Goal: Task Accomplishment & Management: Use online tool/utility

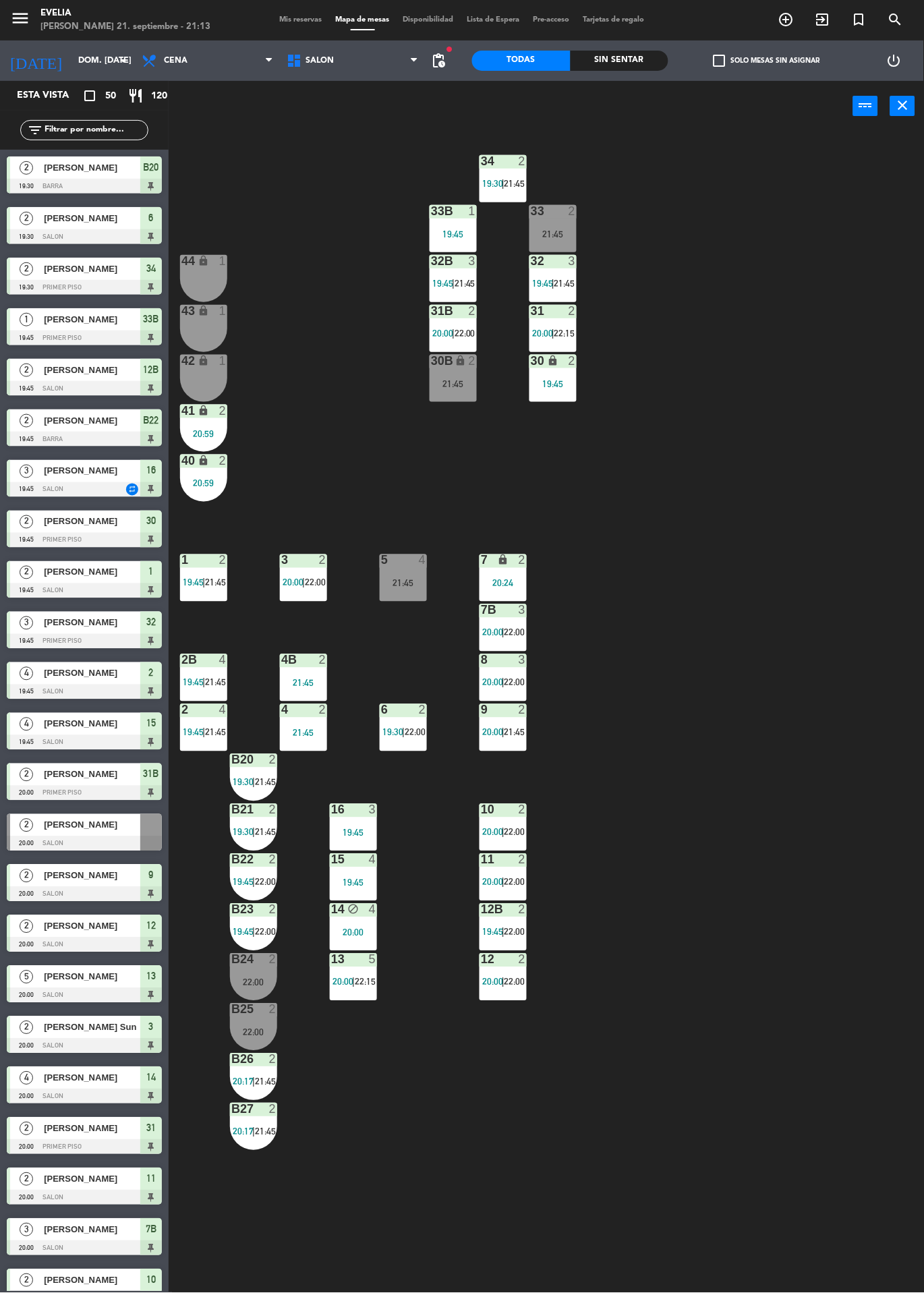
click at [571, 387] on div "19:45" at bounding box center [552, 383] width 47 height 9
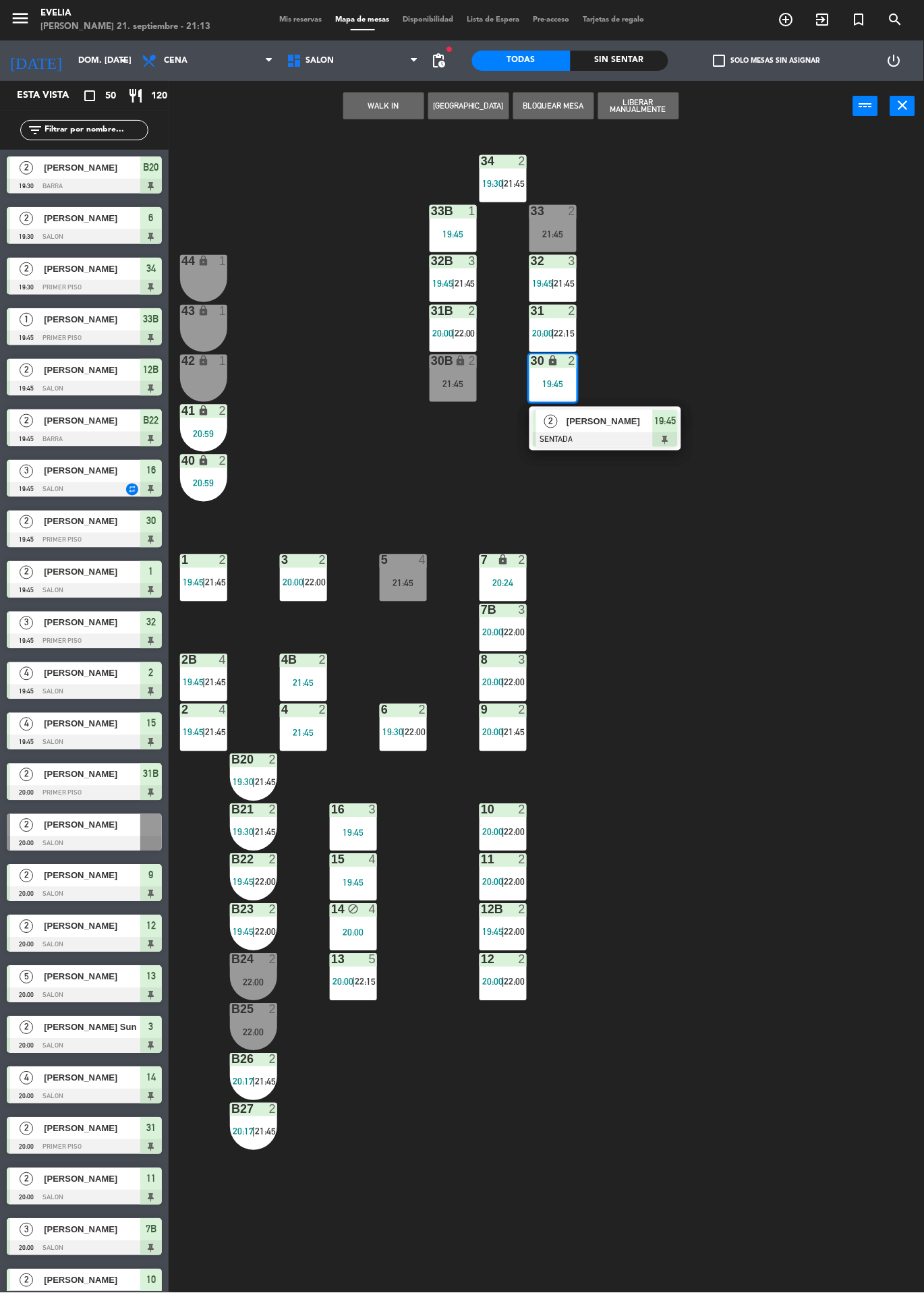
click at [636, 420] on span "[PERSON_NAME]" at bounding box center [609, 421] width 86 height 15
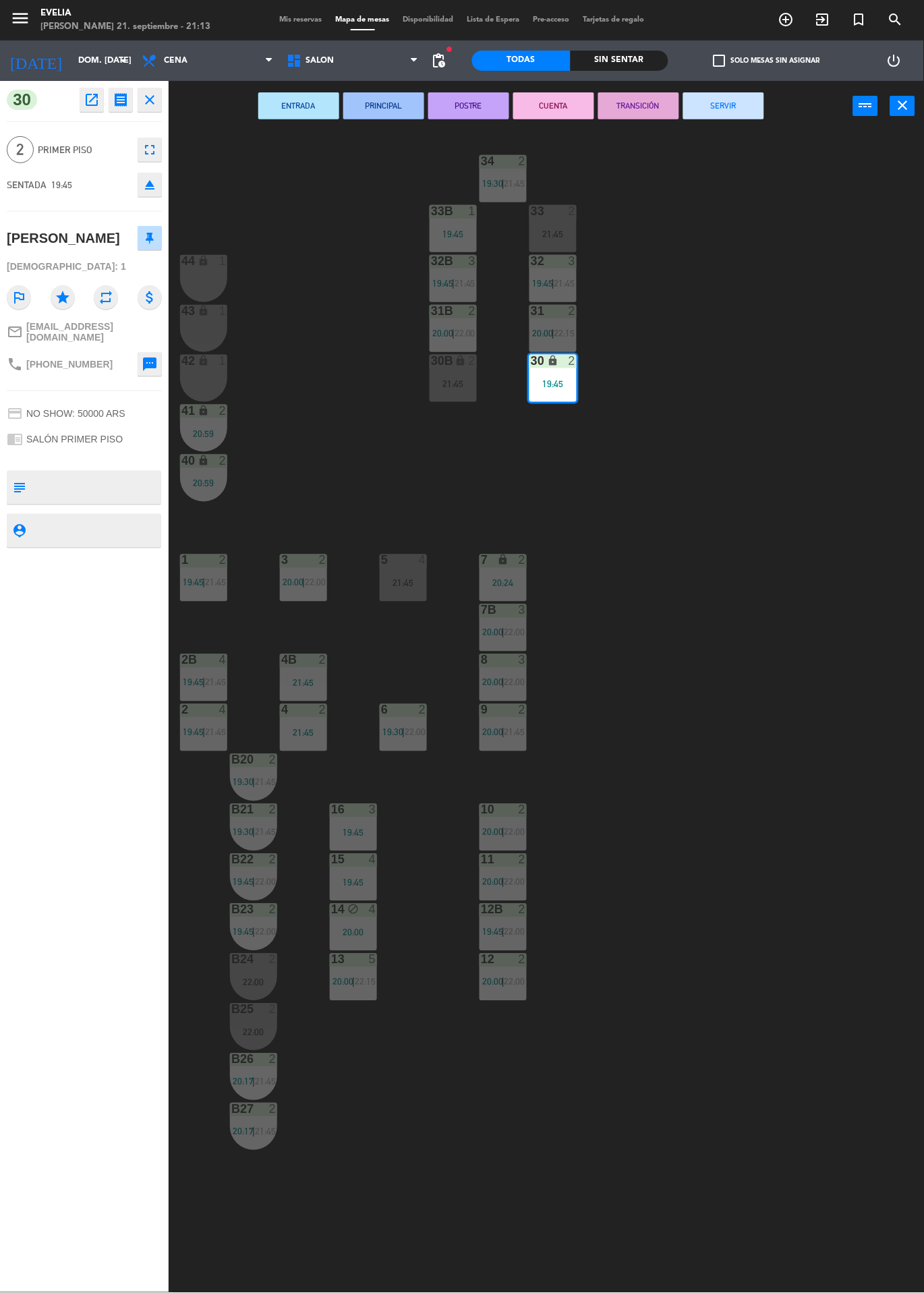
click at [736, 112] on button "SERVIR" at bounding box center [724, 106] width 81 height 27
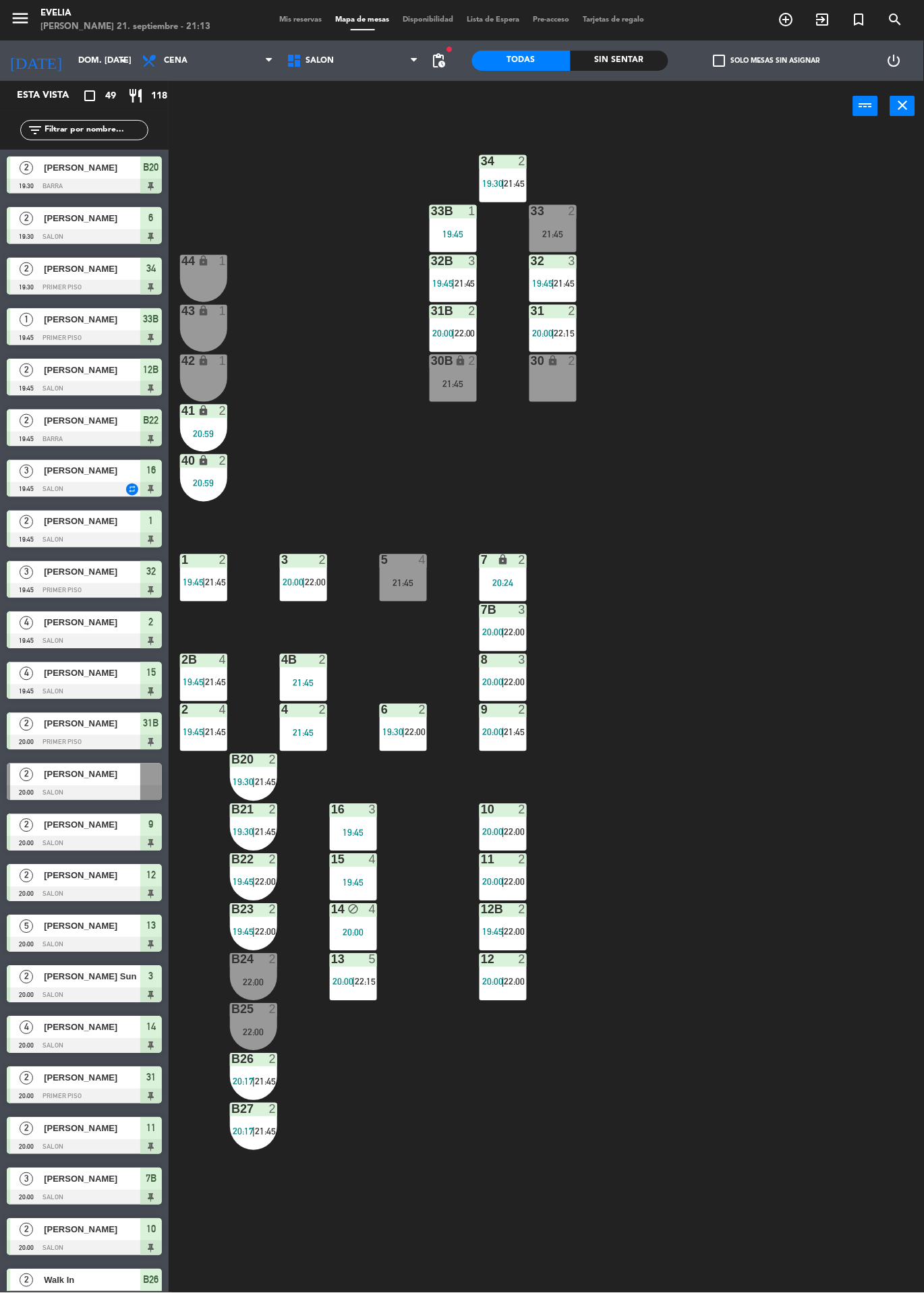
click at [346, 971] on div "13 5 20:00 | 22:15" at bounding box center [352, 976] width 47 height 47
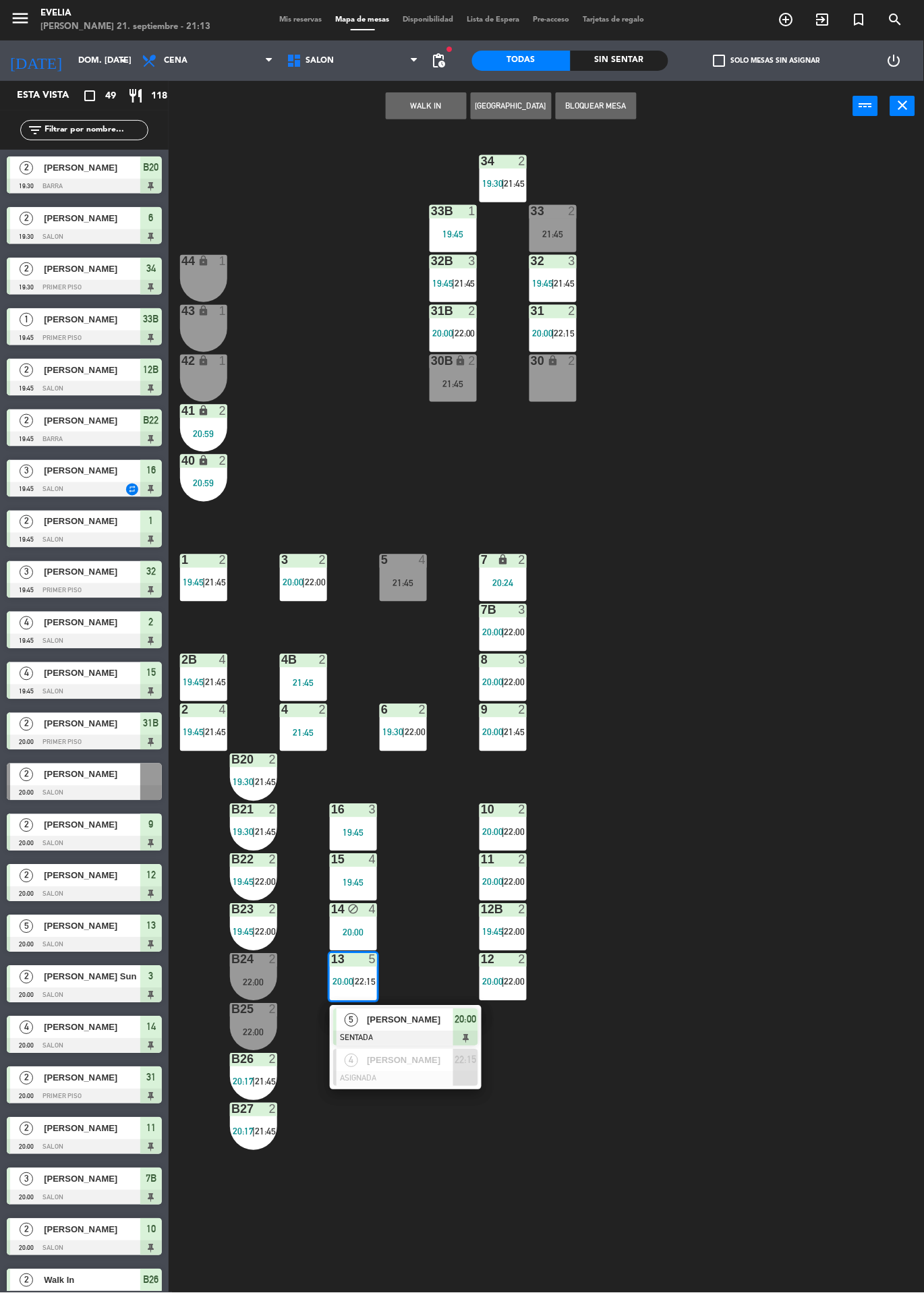
click at [435, 1017] on span "[PERSON_NAME]" at bounding box center [410, 1020] width 86 height 15
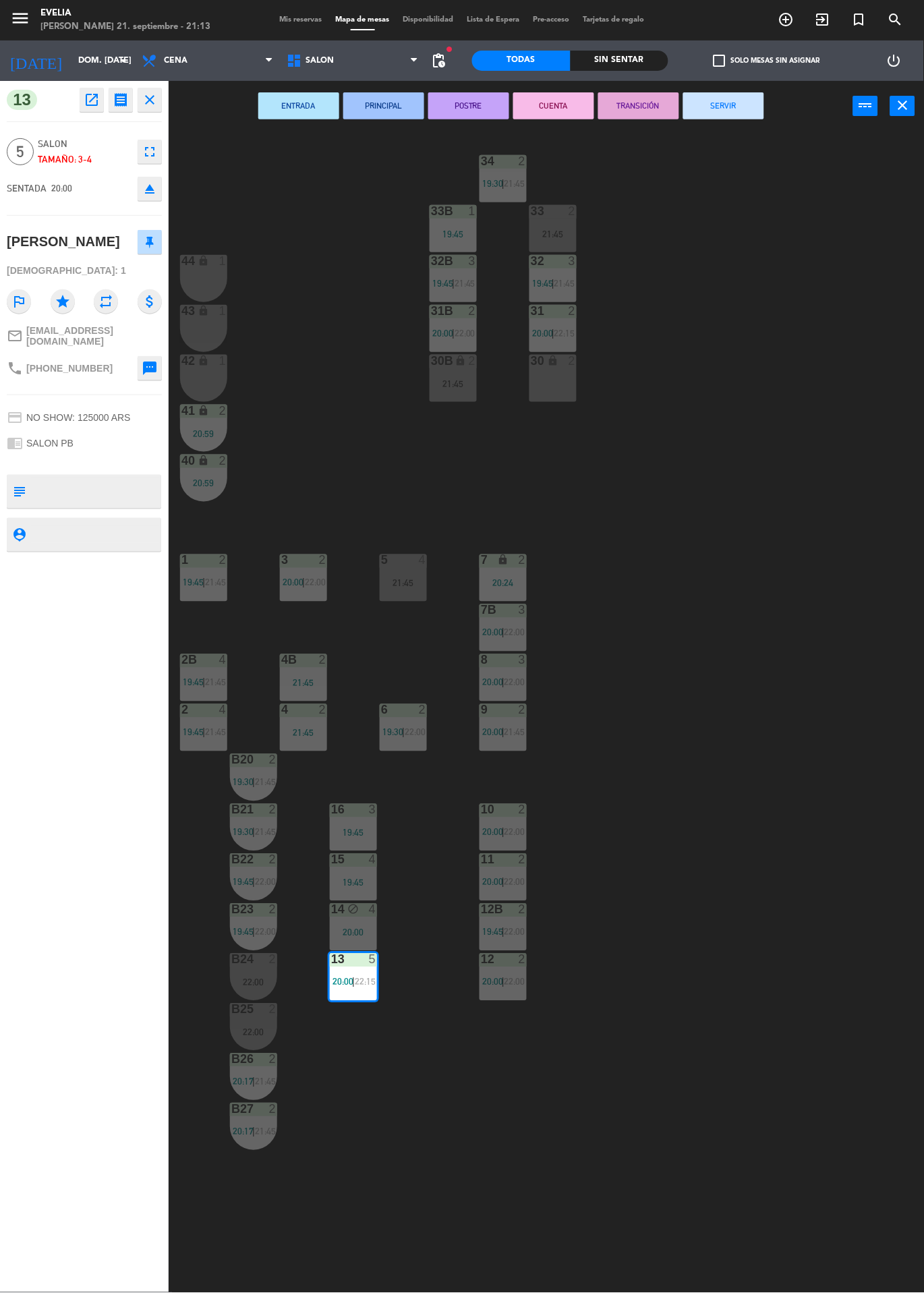
click at [671, 96] on button "TRANSICIÓN" at bounding box center [638, 106] width 81 height 27
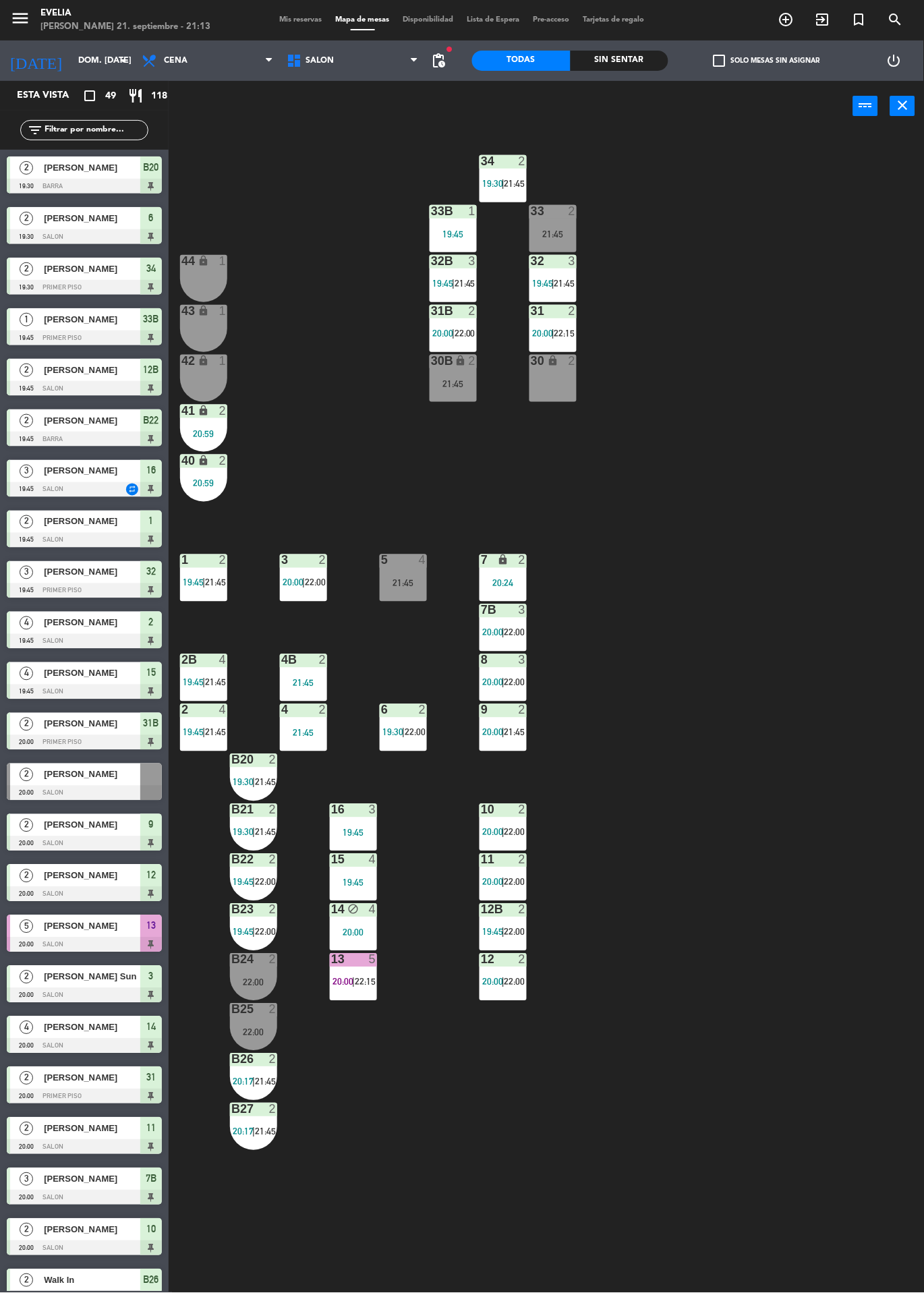
click at [361, 970] on div "13 5 20:00 | 22:15" at bounding box center [352, 976] width 47 height 47
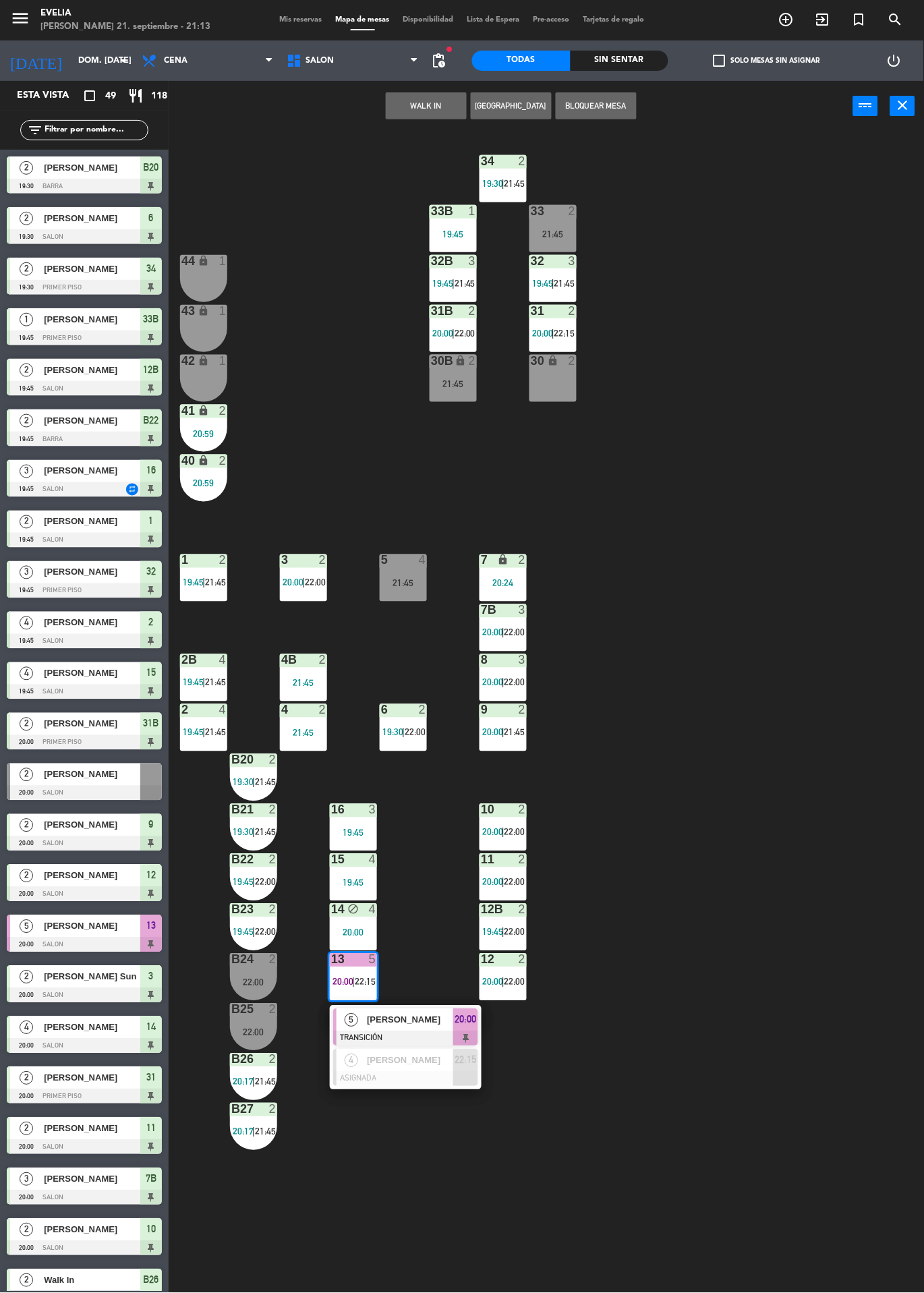
click at [430, 1015] on span "[PERSON_NAME]" at bounding box center [410, 1020] width 86 height 15
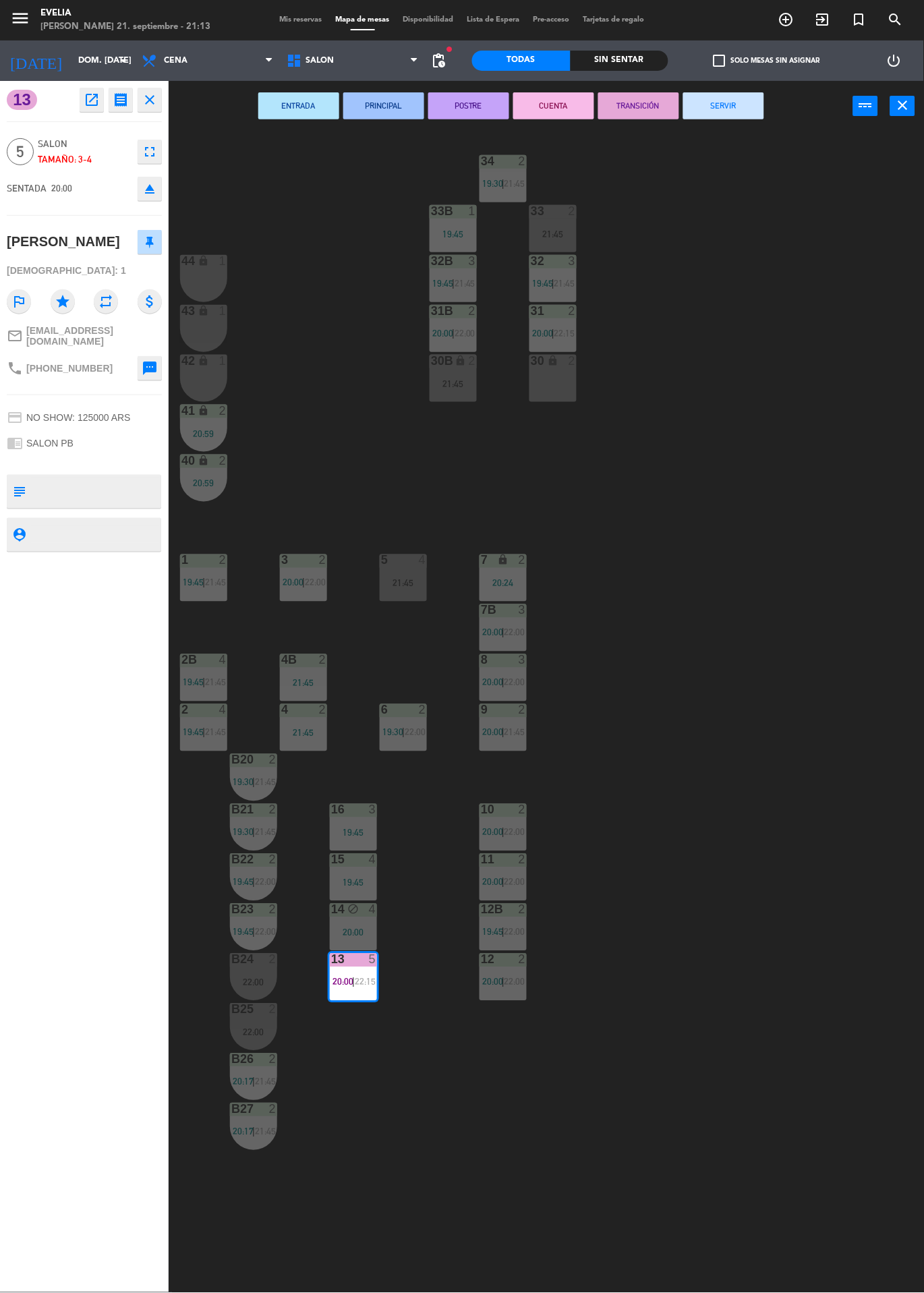
click at [738, 103] on button "SERVIR" at bounding box center [724, 106] width 81 height 27
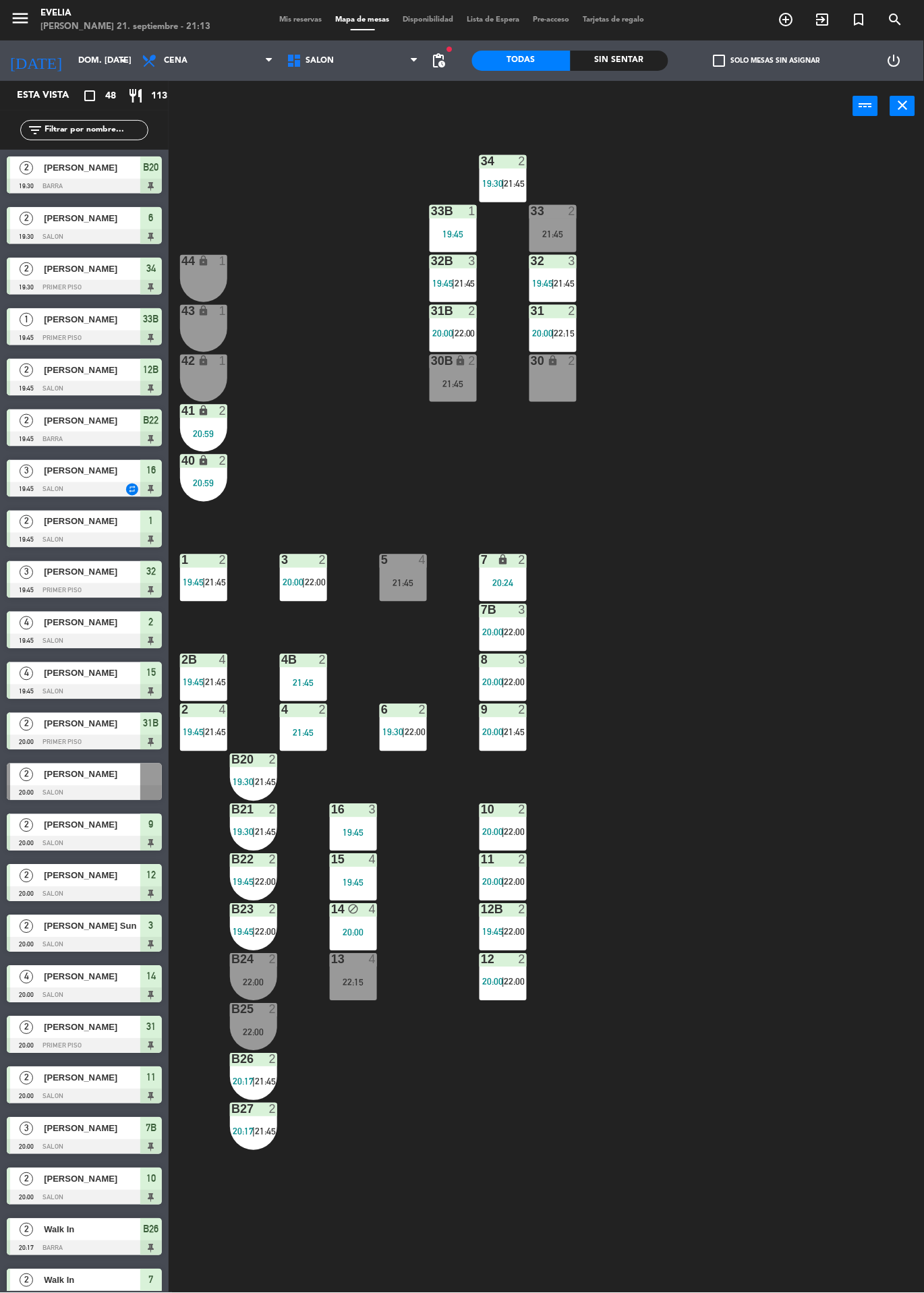
click at [369, 987] on div "22:15" at bounding box center [352, 982] width 47 height 9
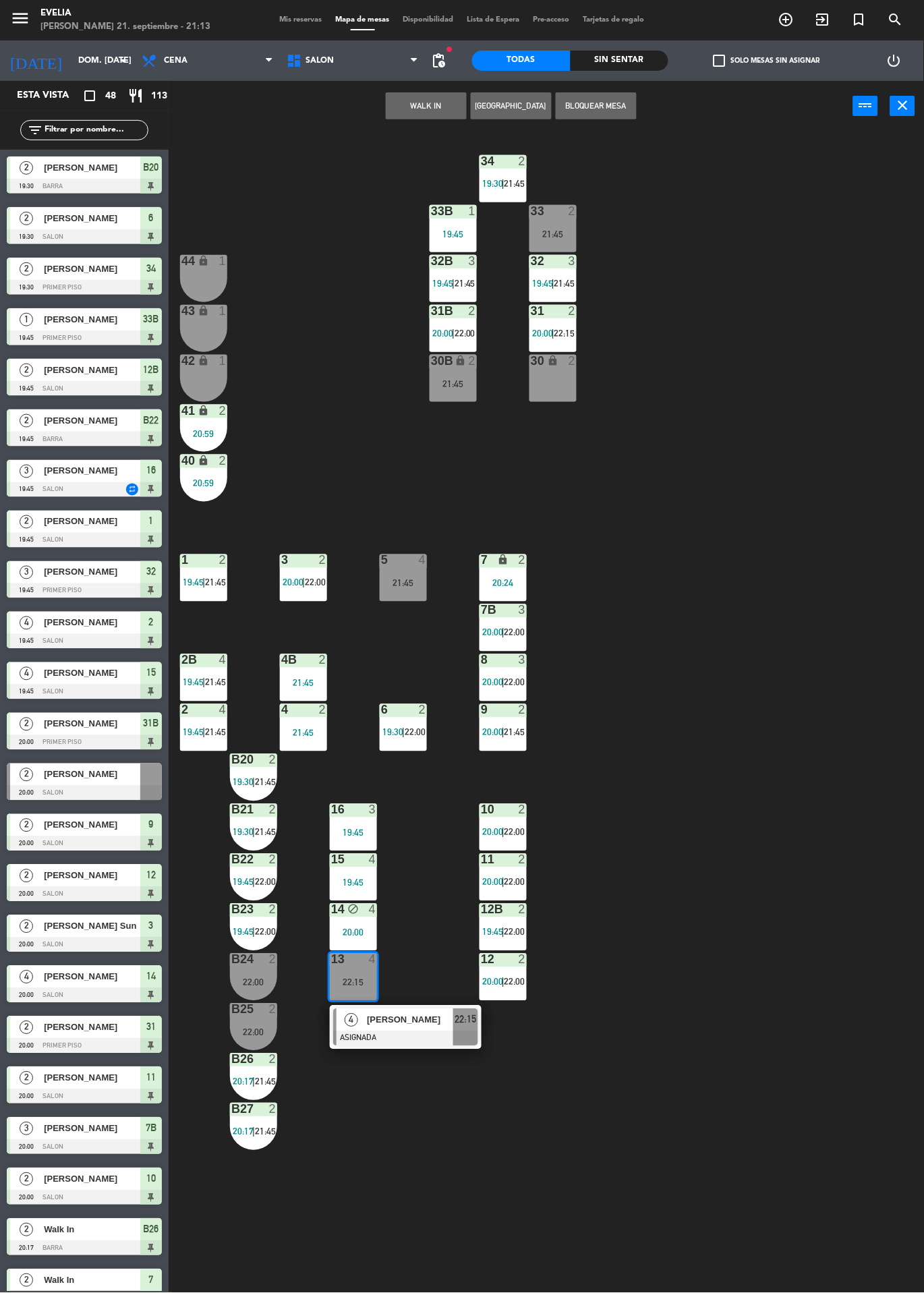
click at [442, 1044] on div at bounding box center [405, 1038] width 145 height 15
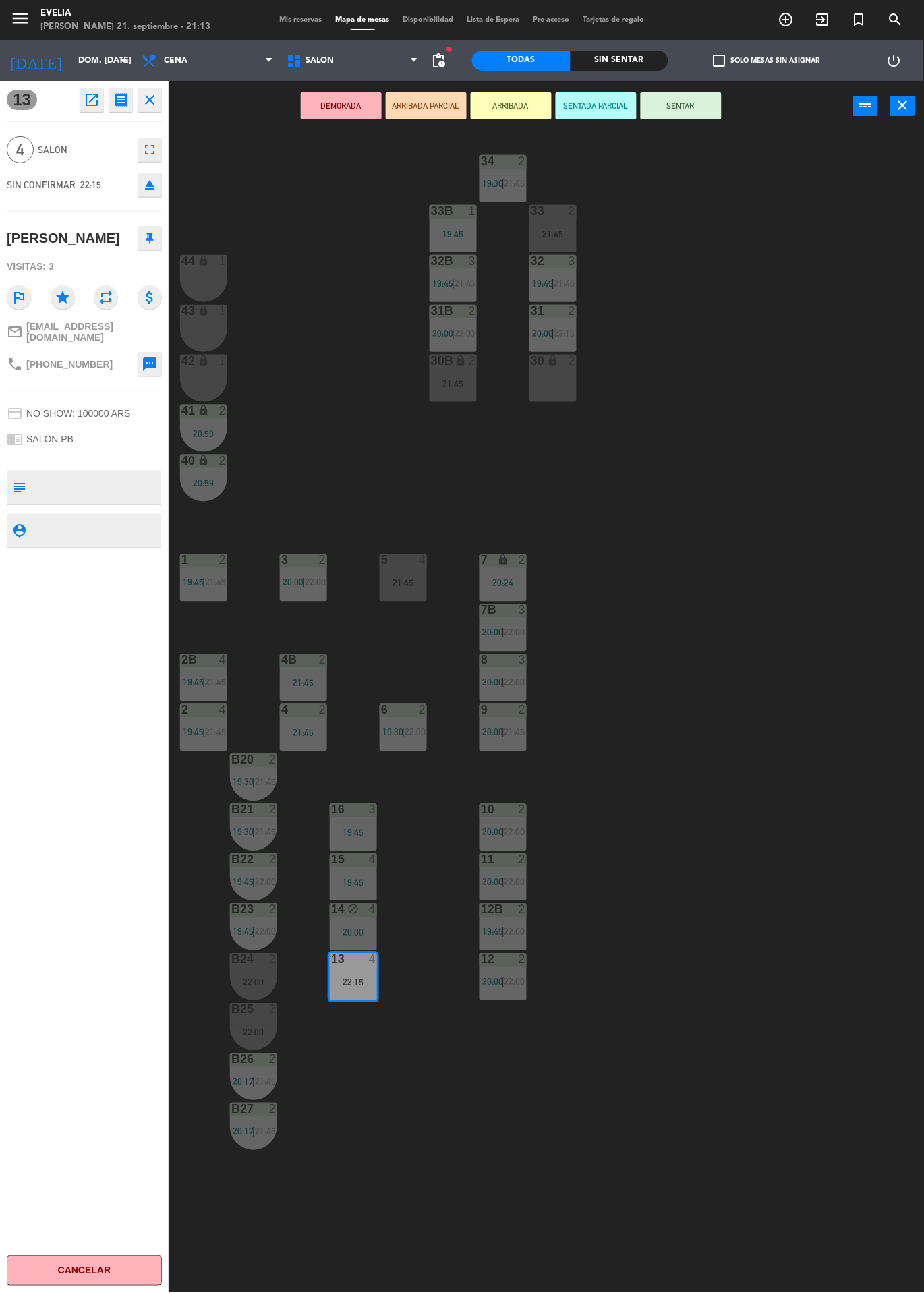
click at [753, 641] on div "34 2 19:30 | 21:45 33B 1 19:45 33 2 21:45 44 lock 1 32B 3 19:45 | 21:45 32 3 19…" at bounding box center [551, 712] width 746 height 1162
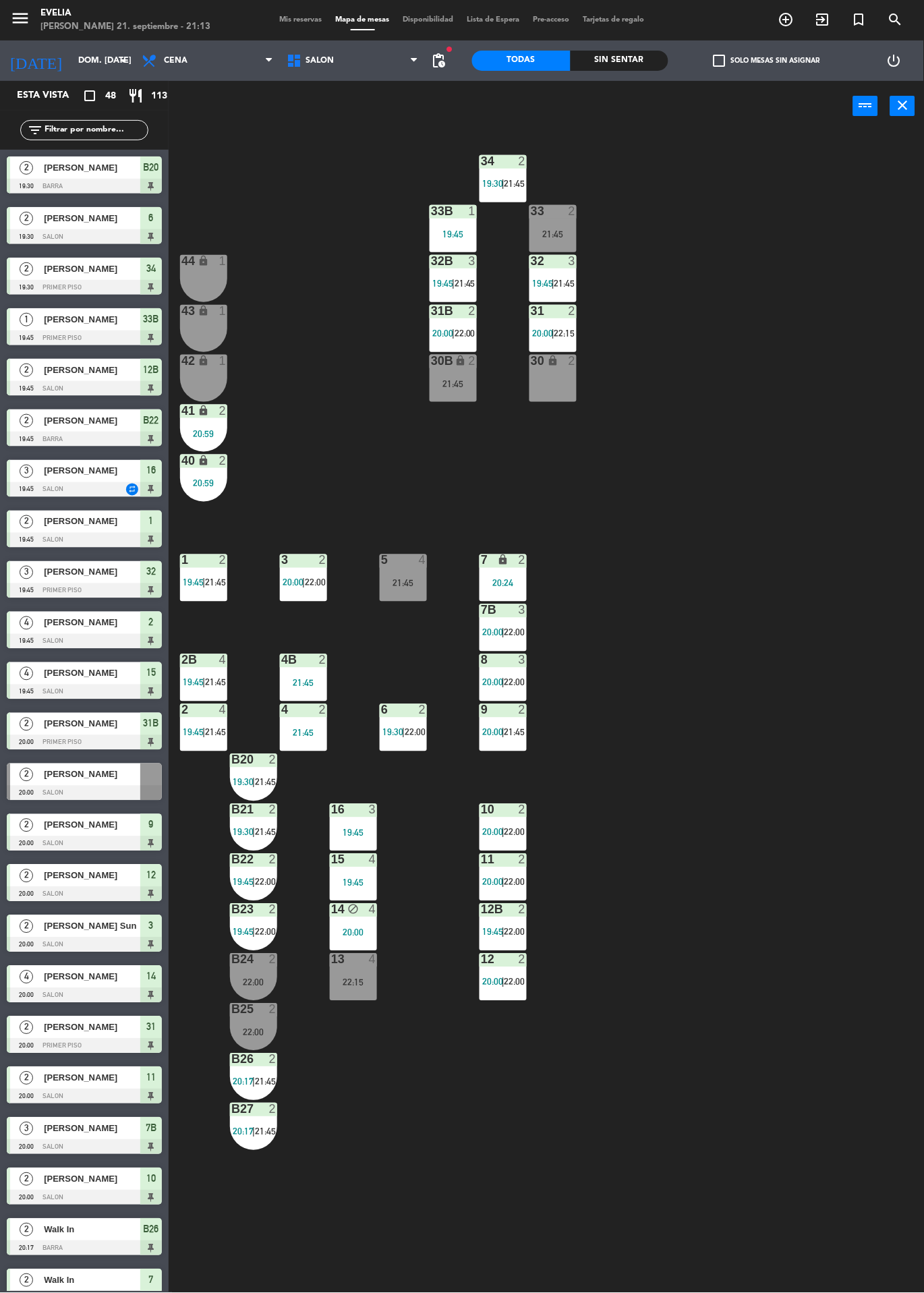
click at [219, 682] on span "21:45" at bounding box center [215, 682] width 20 height 11
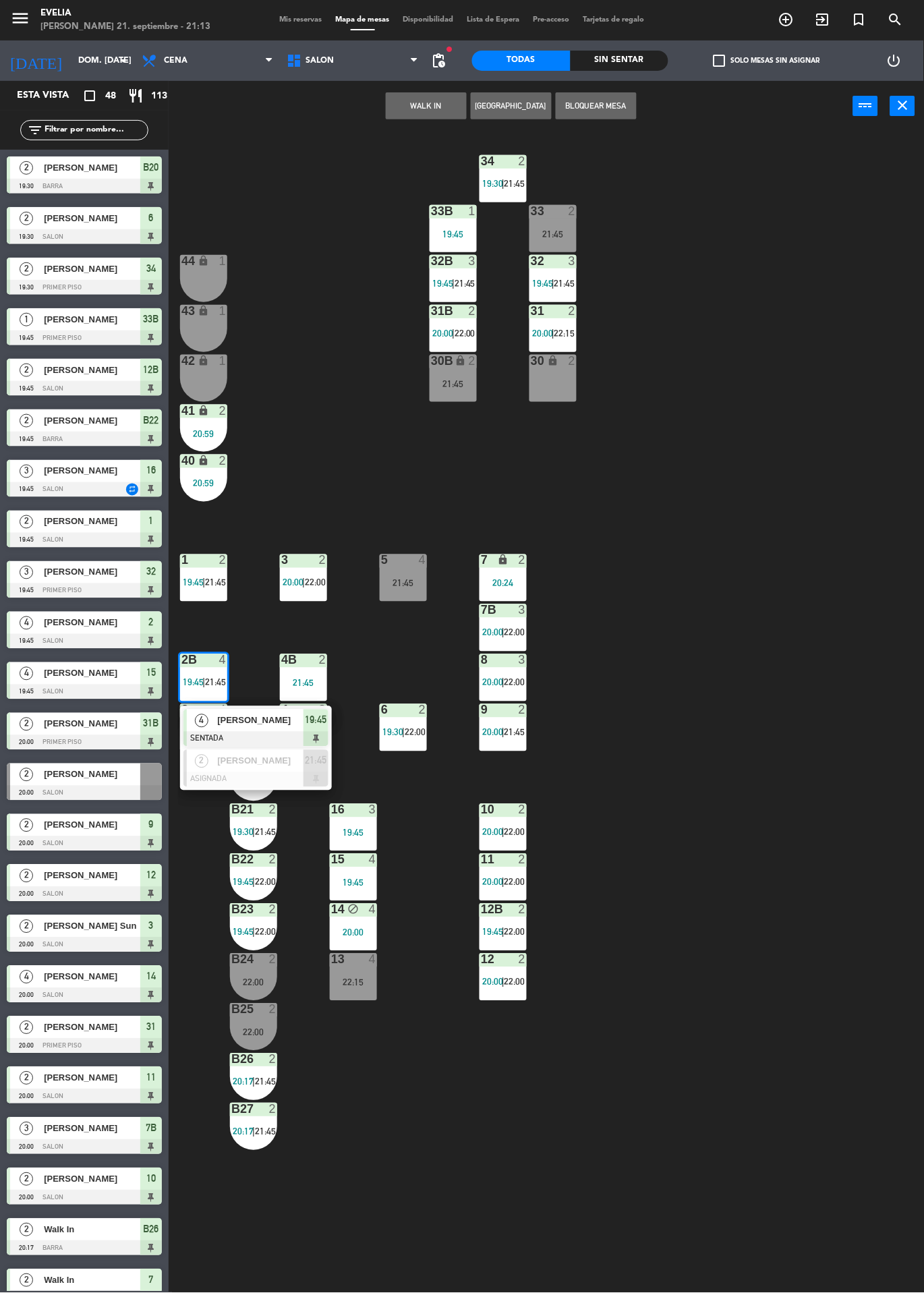
scroll to position [805, 0]
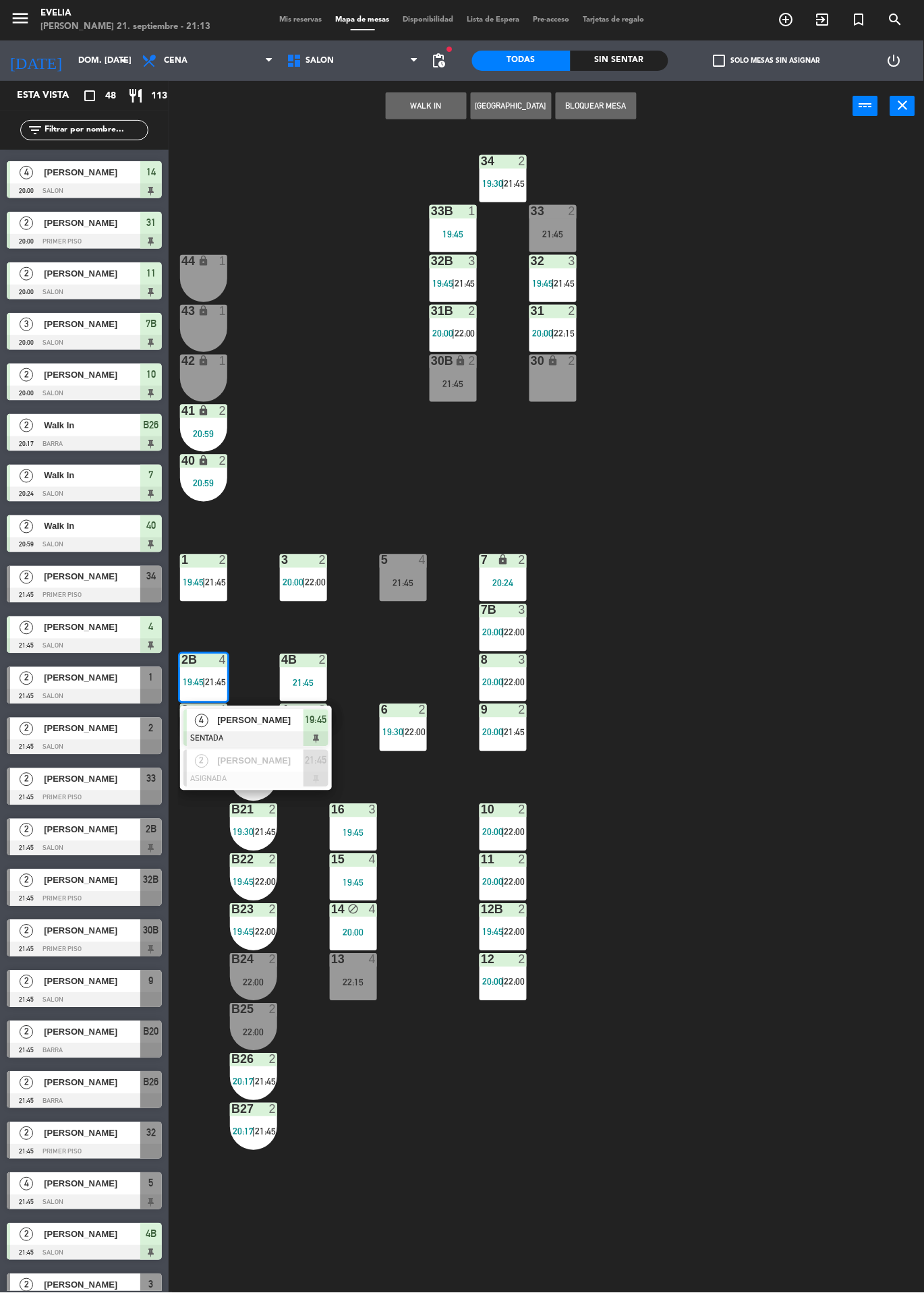
click at [729, 585] on div "34 2 19:30 | 21:45 33B 1 19:45 33 2 21:45 44 lock 1 32B 3 19:45 | 21:45 32 3 19…" at bounding box center [551, 712] width 746 height 1162
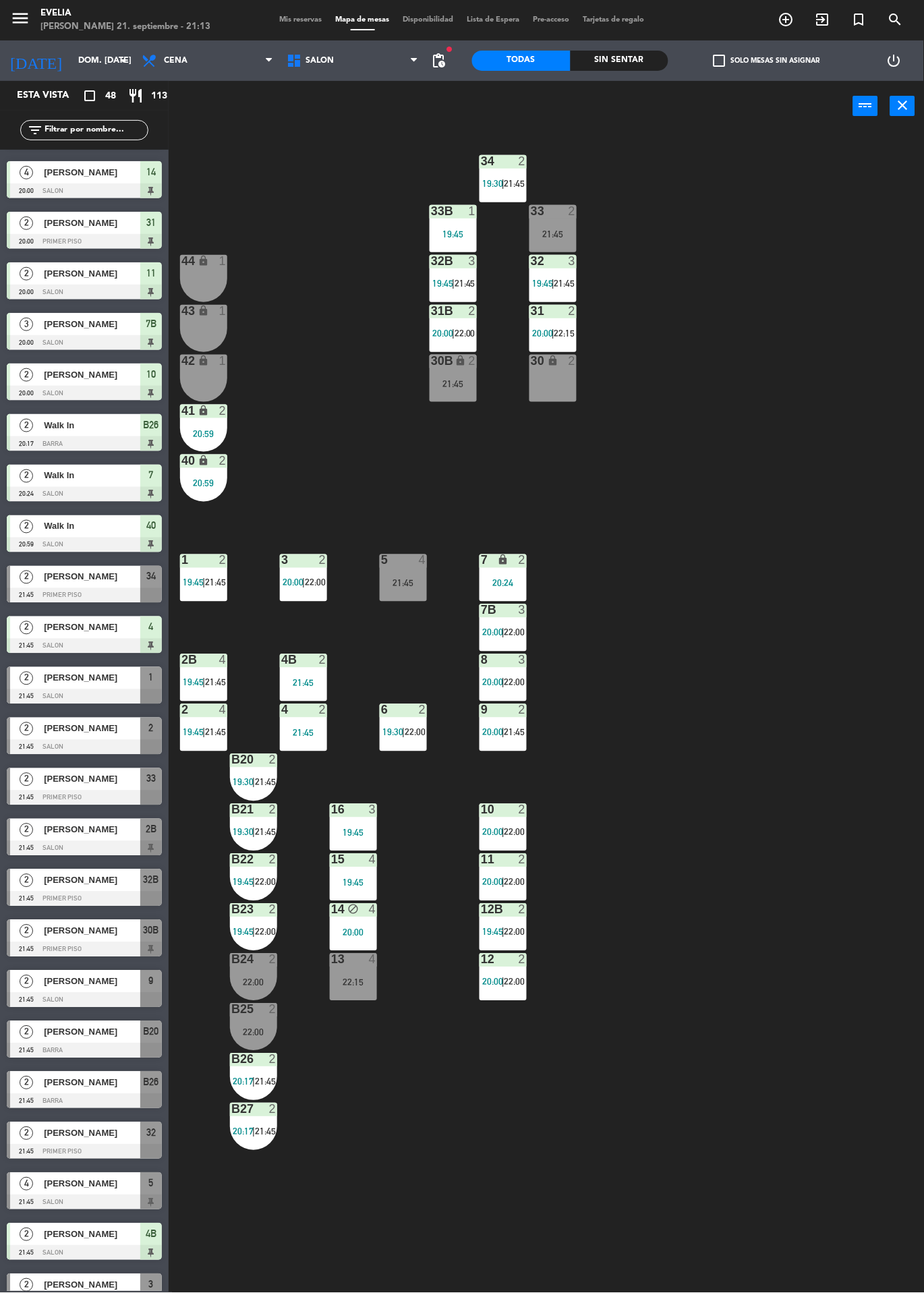
click at [571, 282] on span "21:45" at bounding box center [565, 283] width 20 height 11
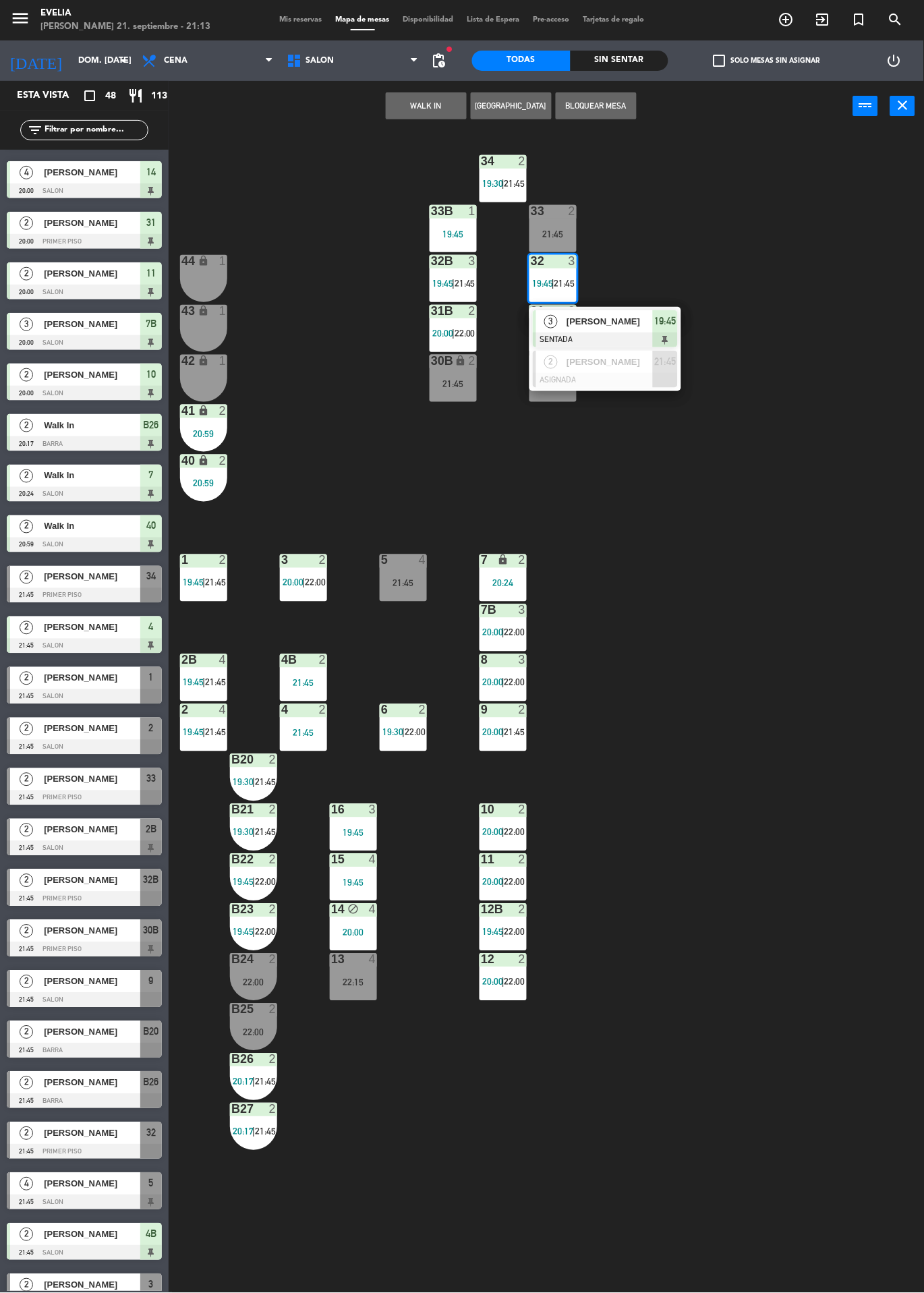
click at [639, 381] on div at bounding box center [605, 380] width 145 height 15
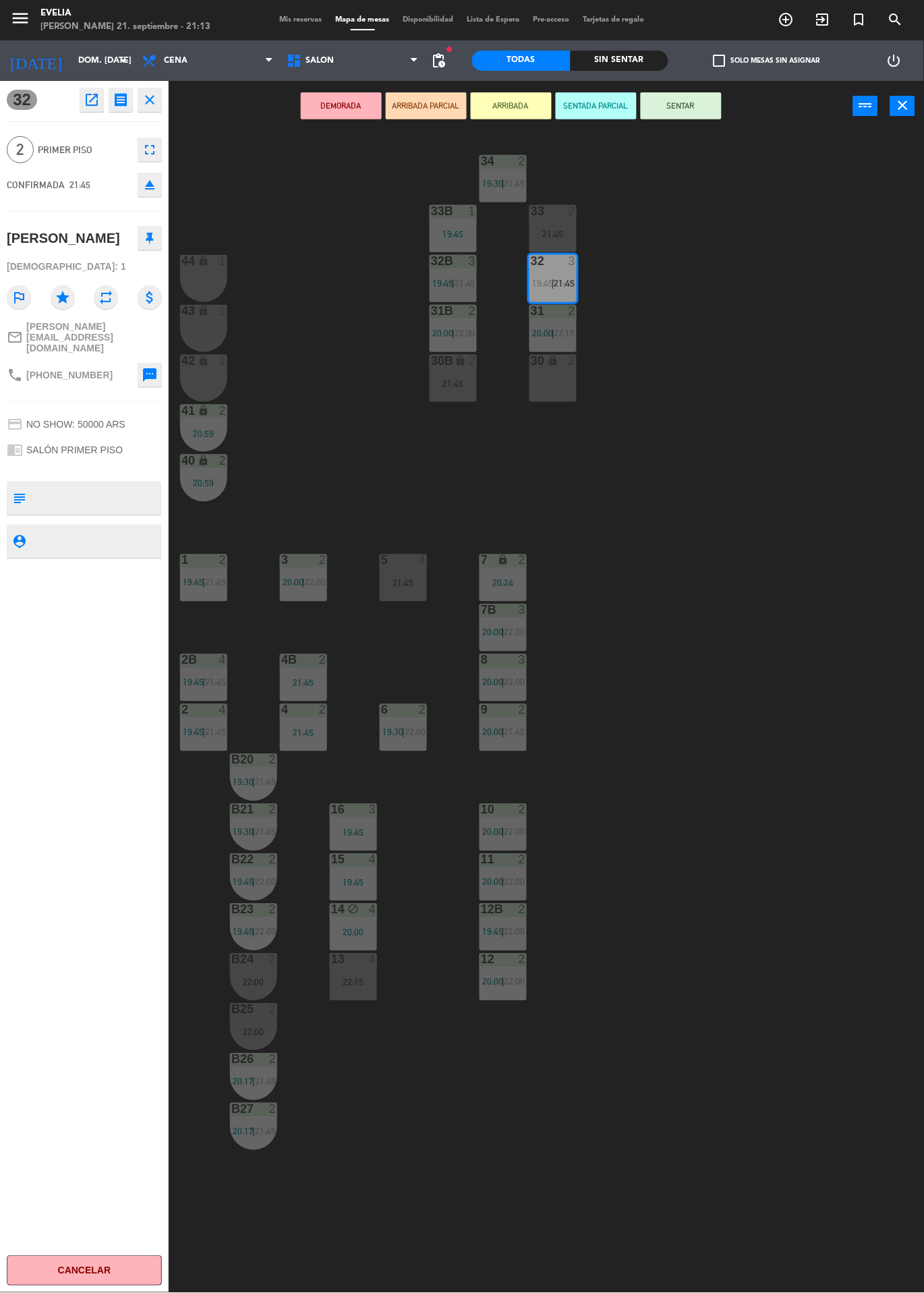
click at [549, 395] on div "30 lock 2" at bounding box center [552, 378] width 47 height 47
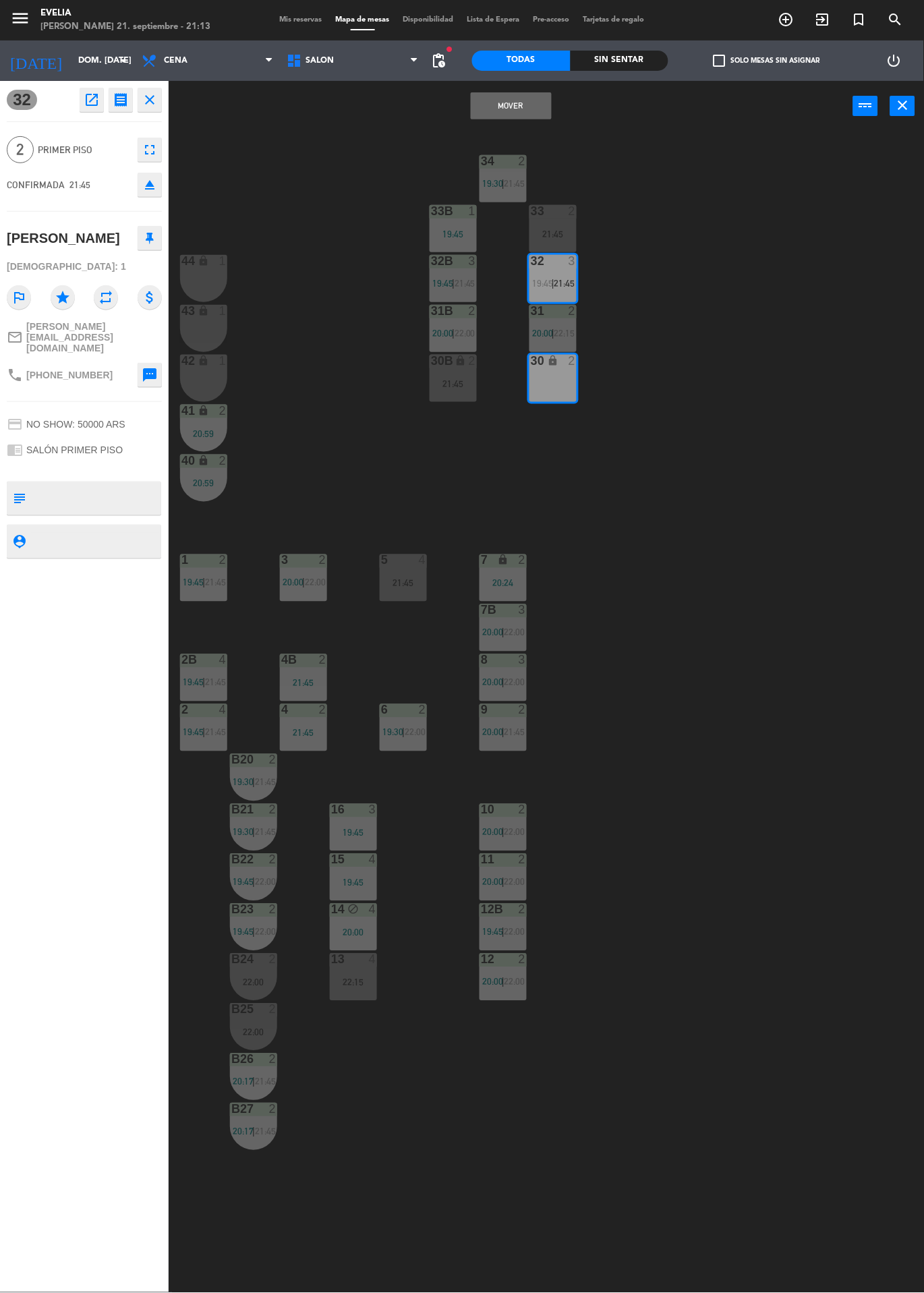
click at [516, 113] on button "Mover" at bounding box center [511, 106] width 81 height 27
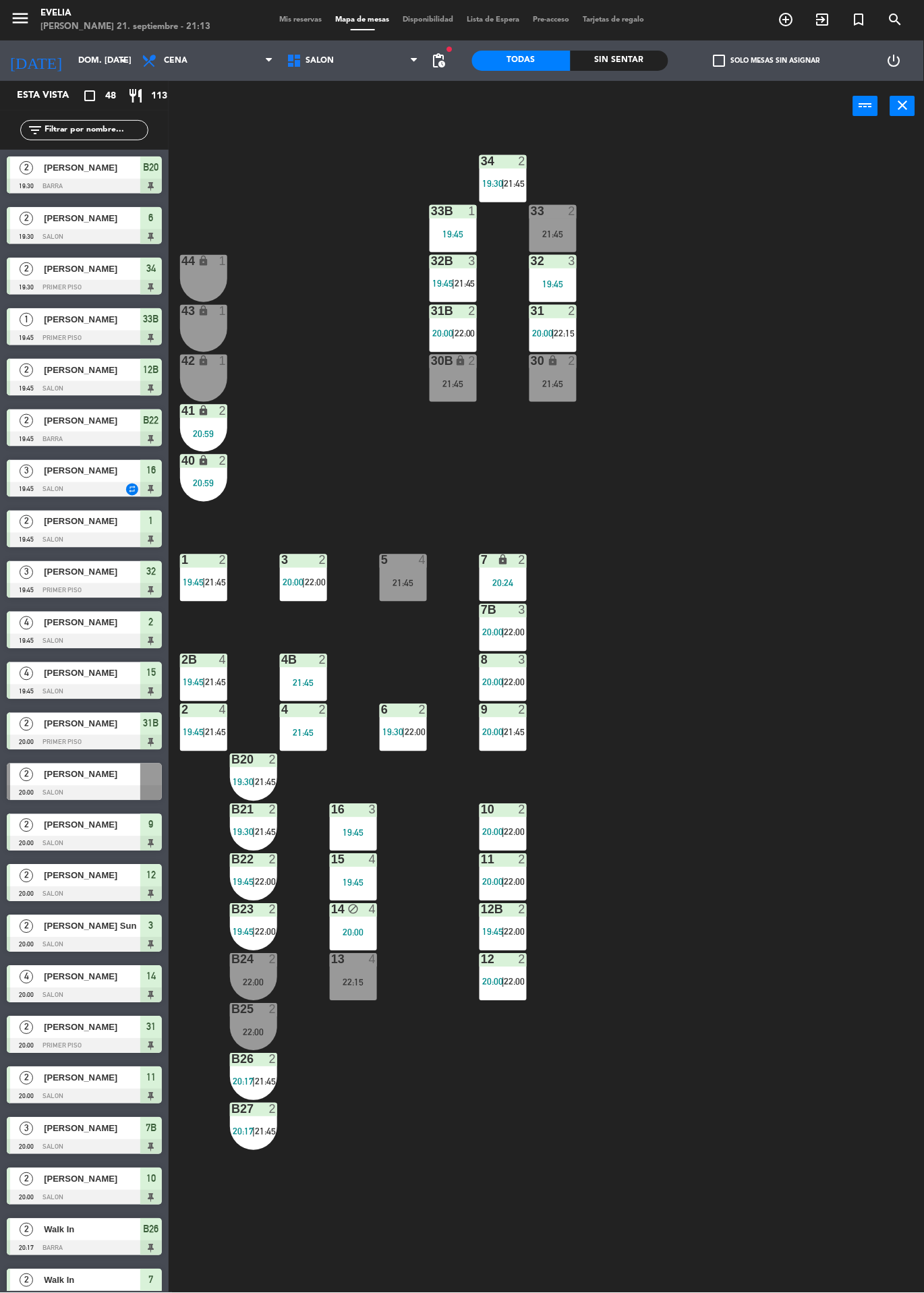
scroll to position [198, 0]
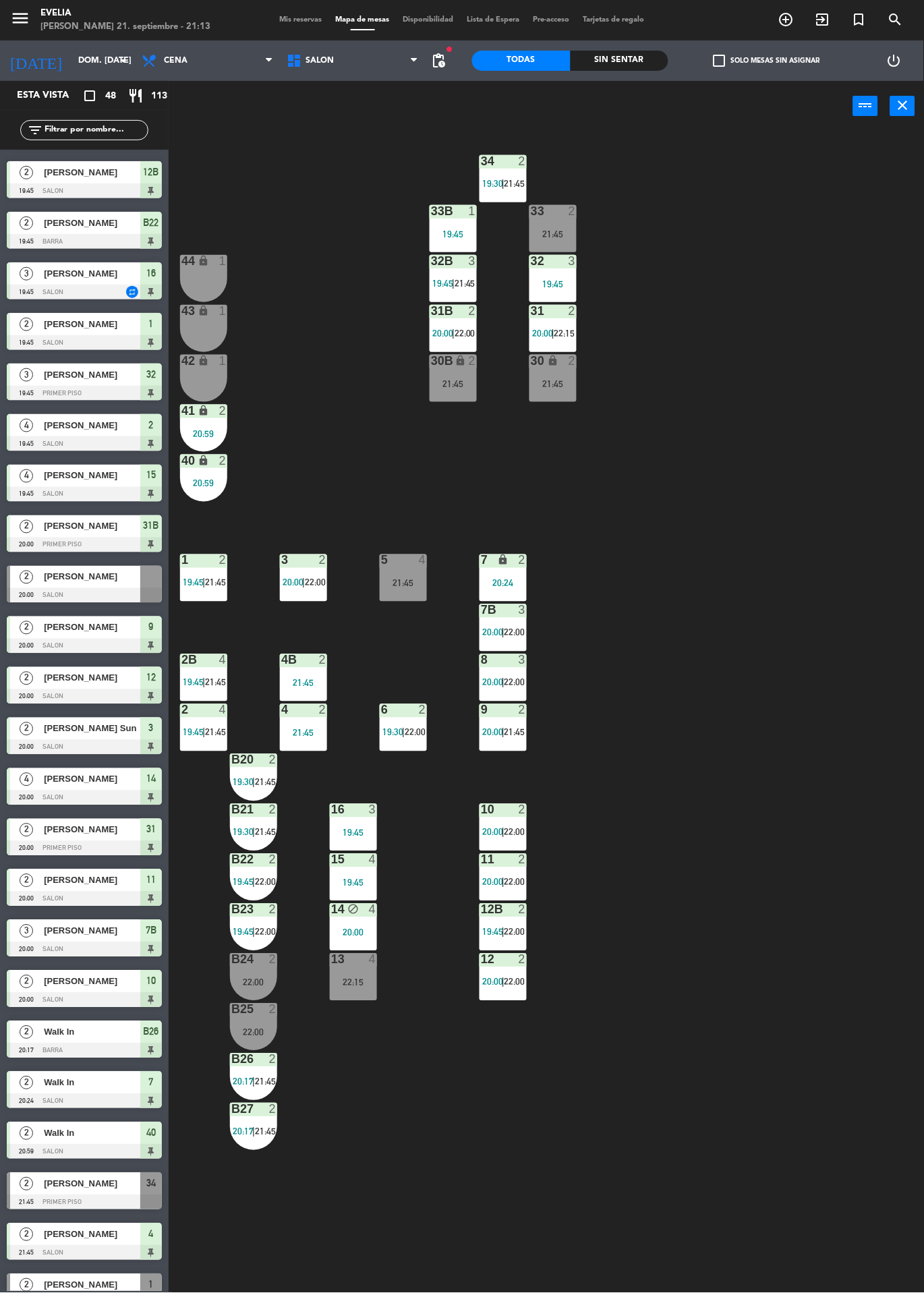
click at [569, 333] on span "22:15" at bounding box center [565, 333] width 20 height 11
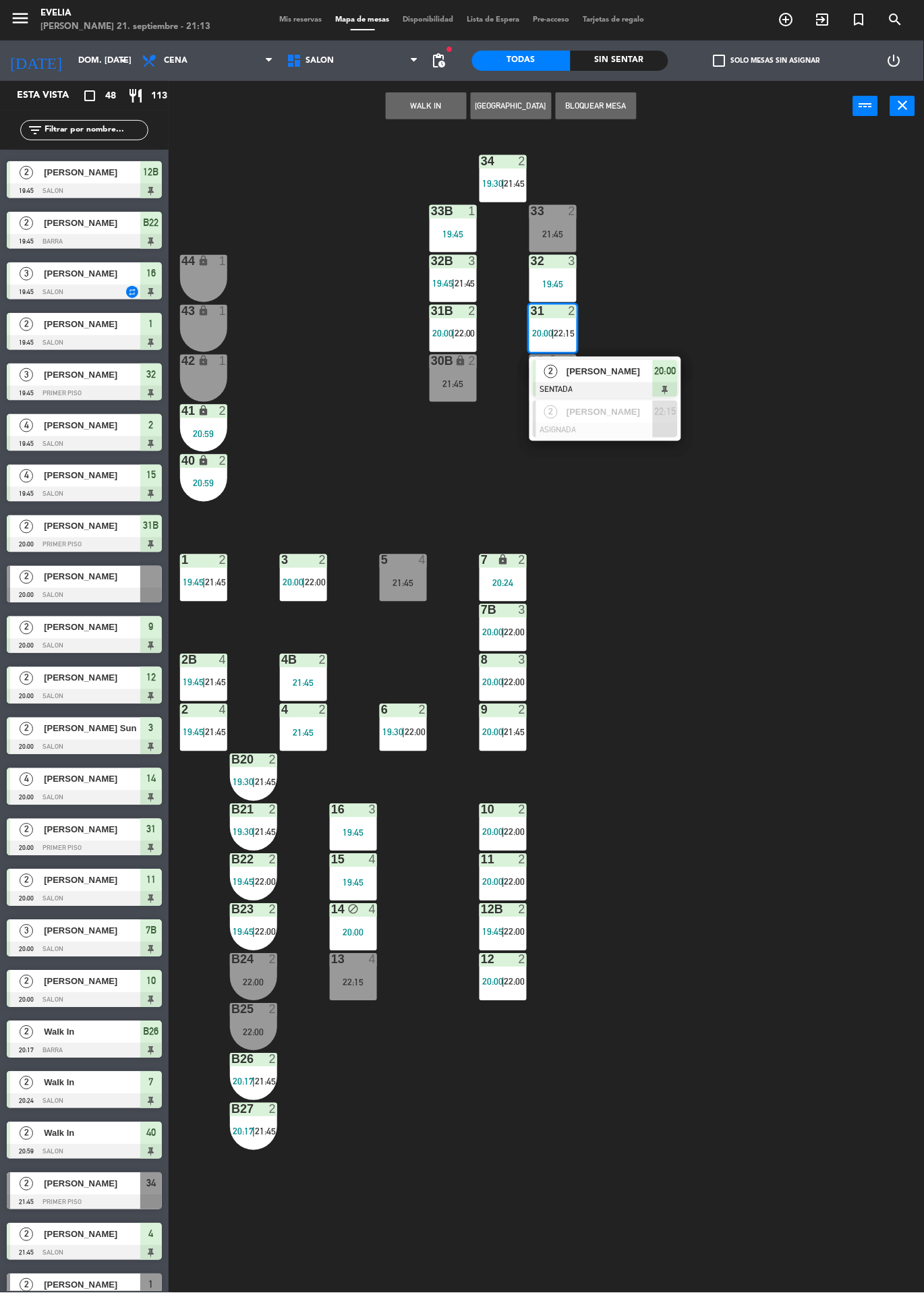
click at [680, 586] on div "34 2 19:30 | 21:45 33B 1 19:45 33 2 21:45 44 lock 1 32B 3 19:45 | 21:45 32 3 19…" at bounding box center [551, 712] width 746 height 1162
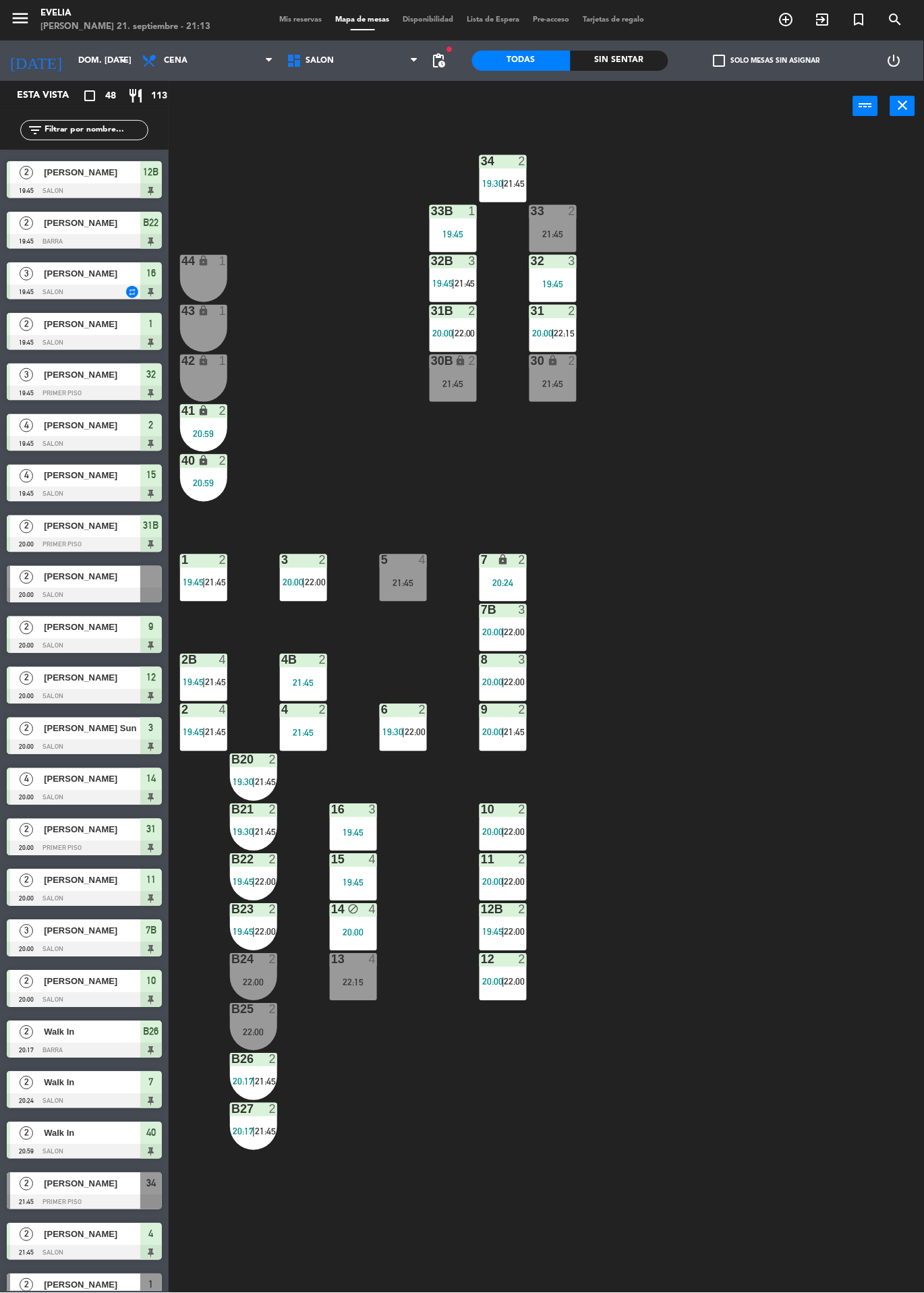
click at [131, 594] on div at bounding box center [84, 595] width 155 height 15
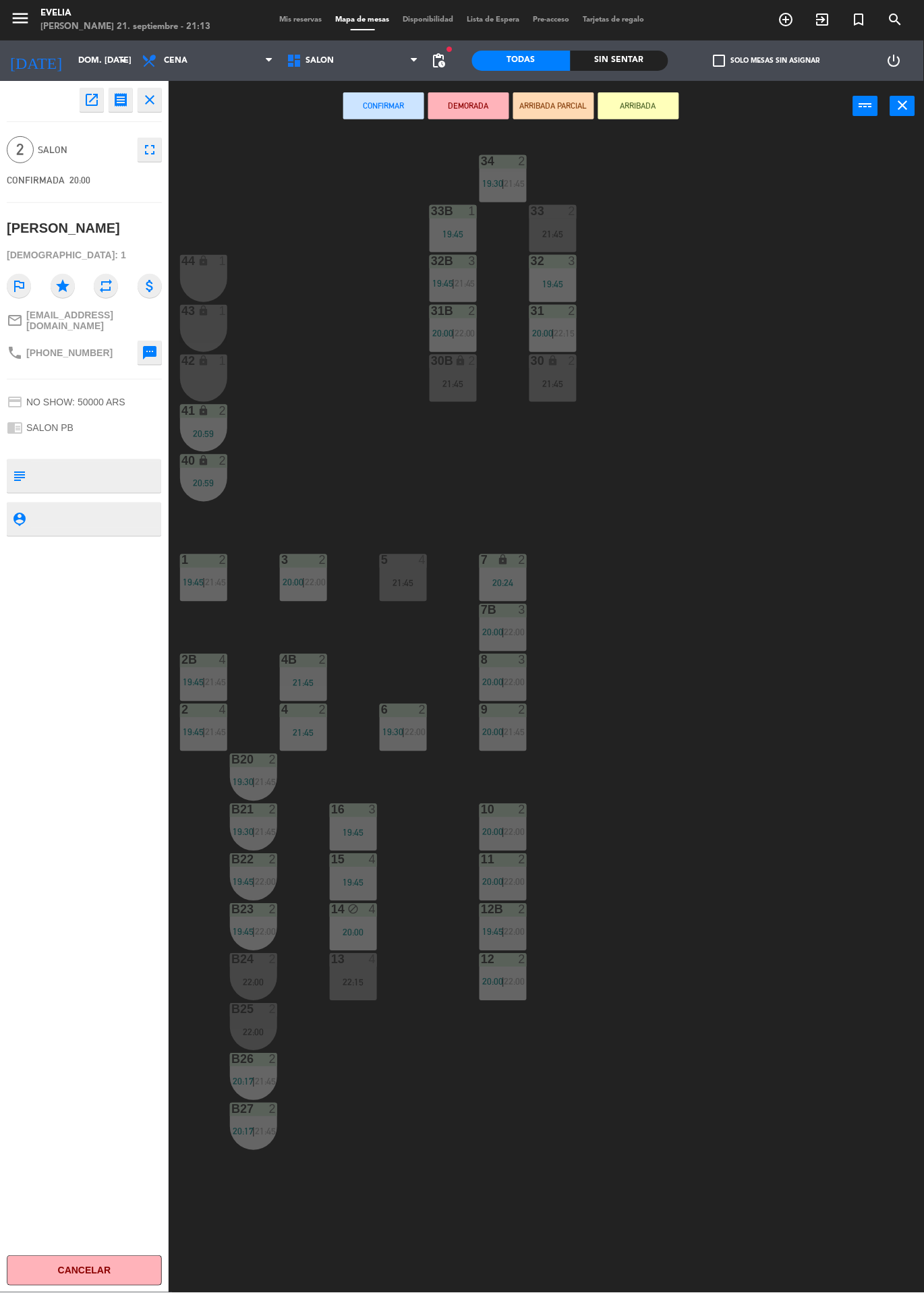
click at [753, 426] on div "34 2 19:30 | 21:45 33B 1 19:45 33 2 21:45 44 lock 1 32B 3 19:45 | 21:45 32 3 19…" at bounding box center [551, 712] width 746 height 1162
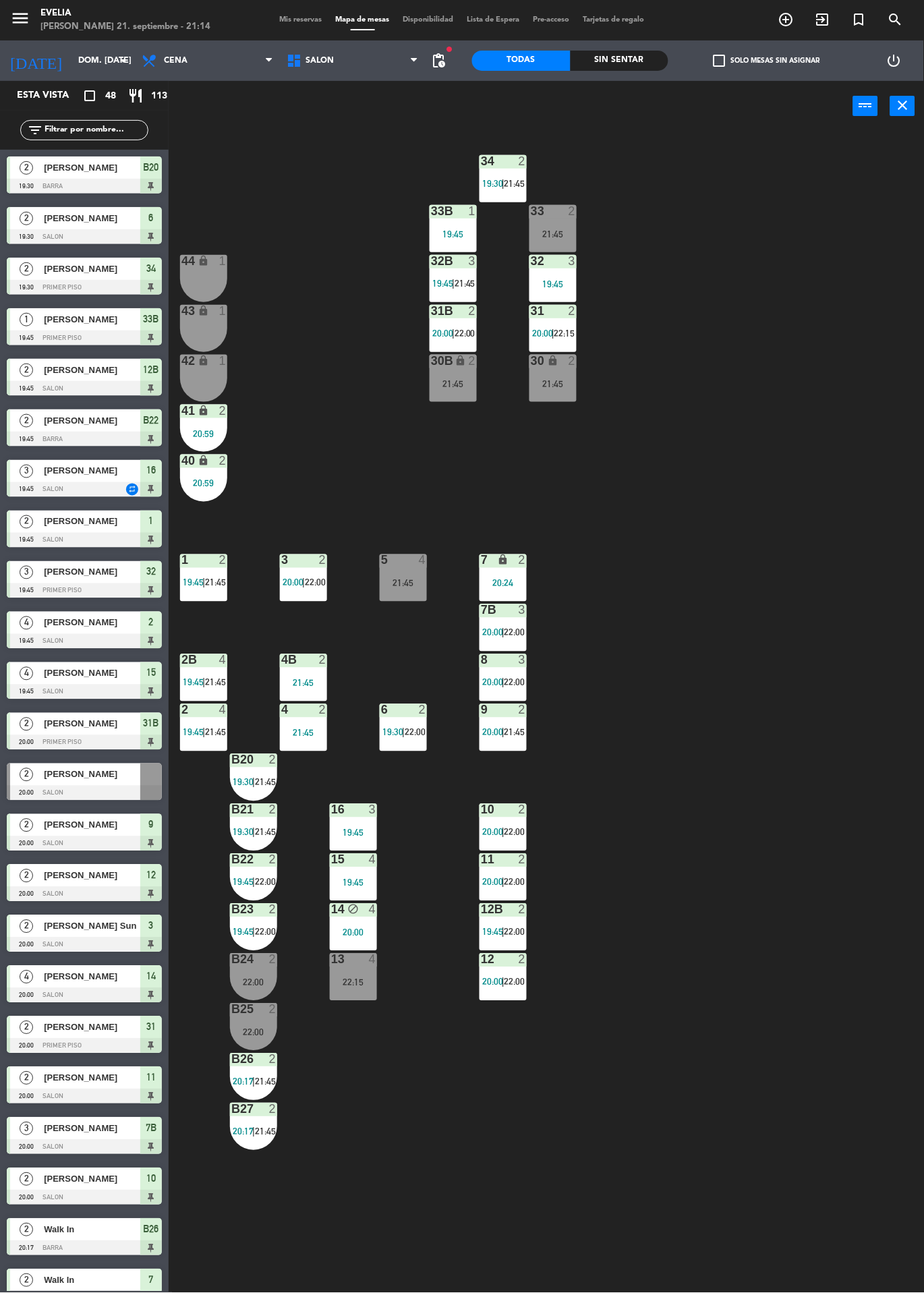
click at [8, 993] on div at bounding box center [84, 995] width 155 height 15
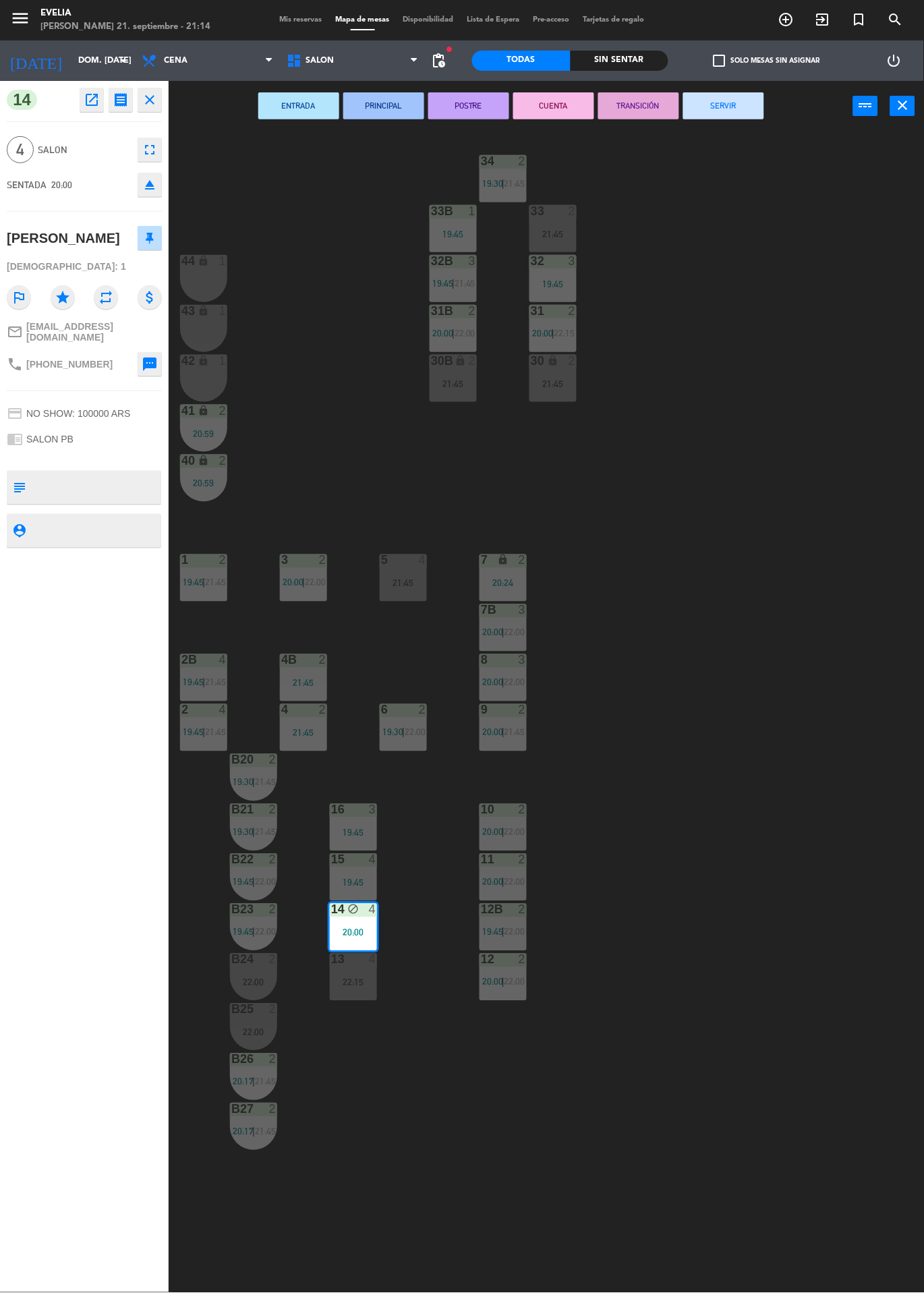
click at [355, 412] on div "34 2 19:30 | 21:45 33B 1 19:45 33 2 21:45 44 lock 1 32B 3 19:45 | 21:45 32 3 19…" at bounding box center [551, 712] width 746 height 1162
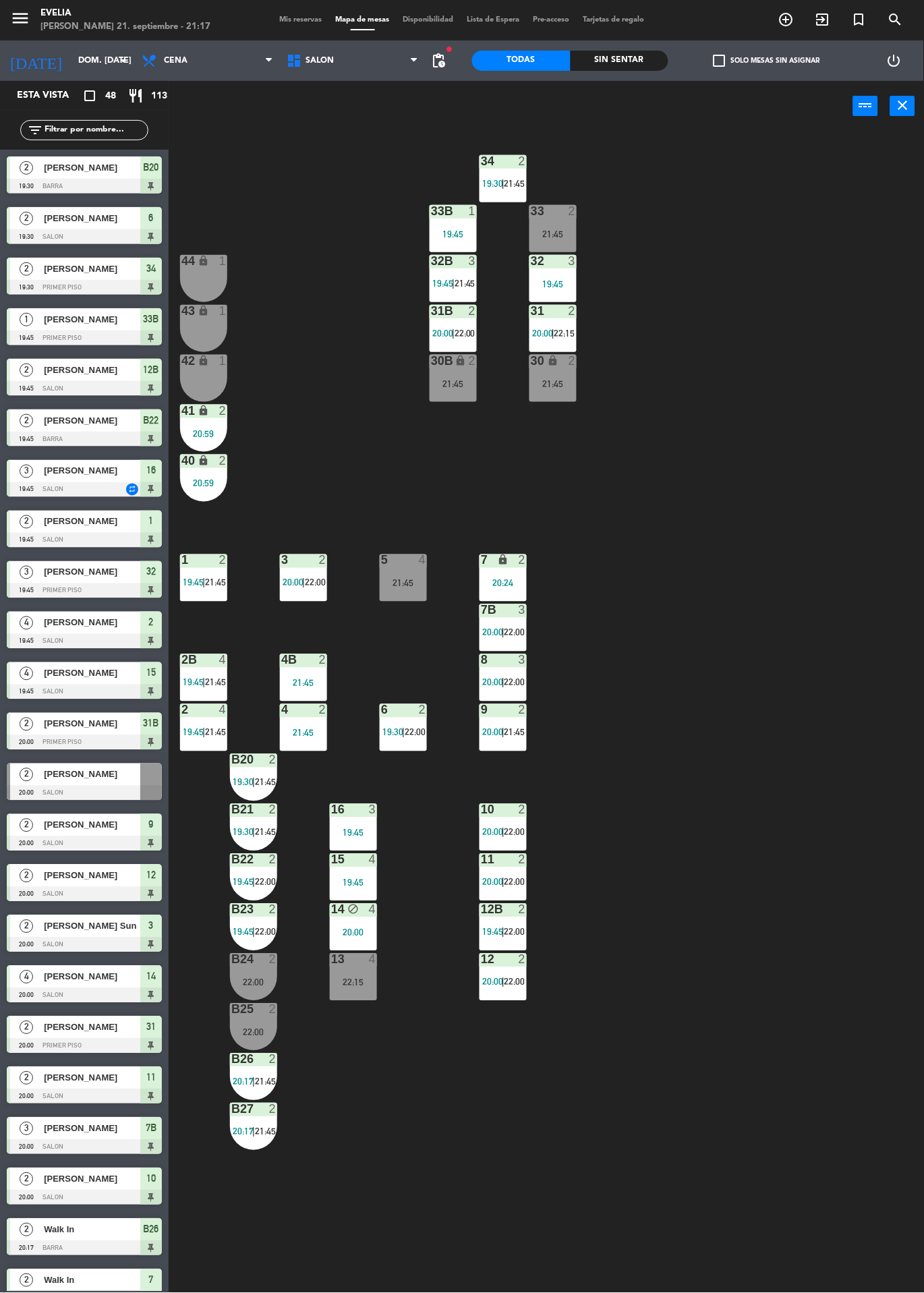
click at [825, 20] on icon "exit_to_app" at bounding box center [822, 19] width 16 height 16
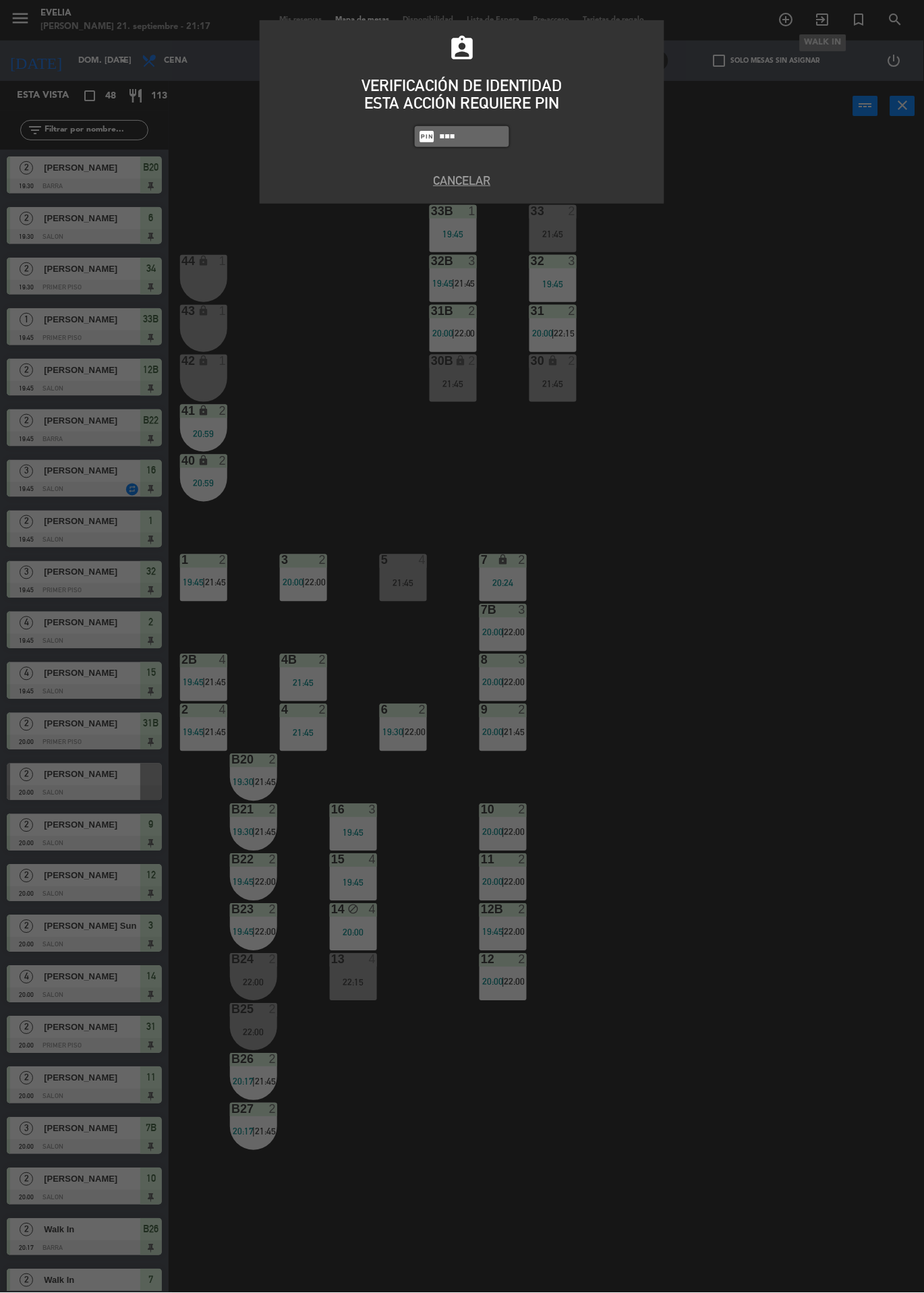
type input "6389"
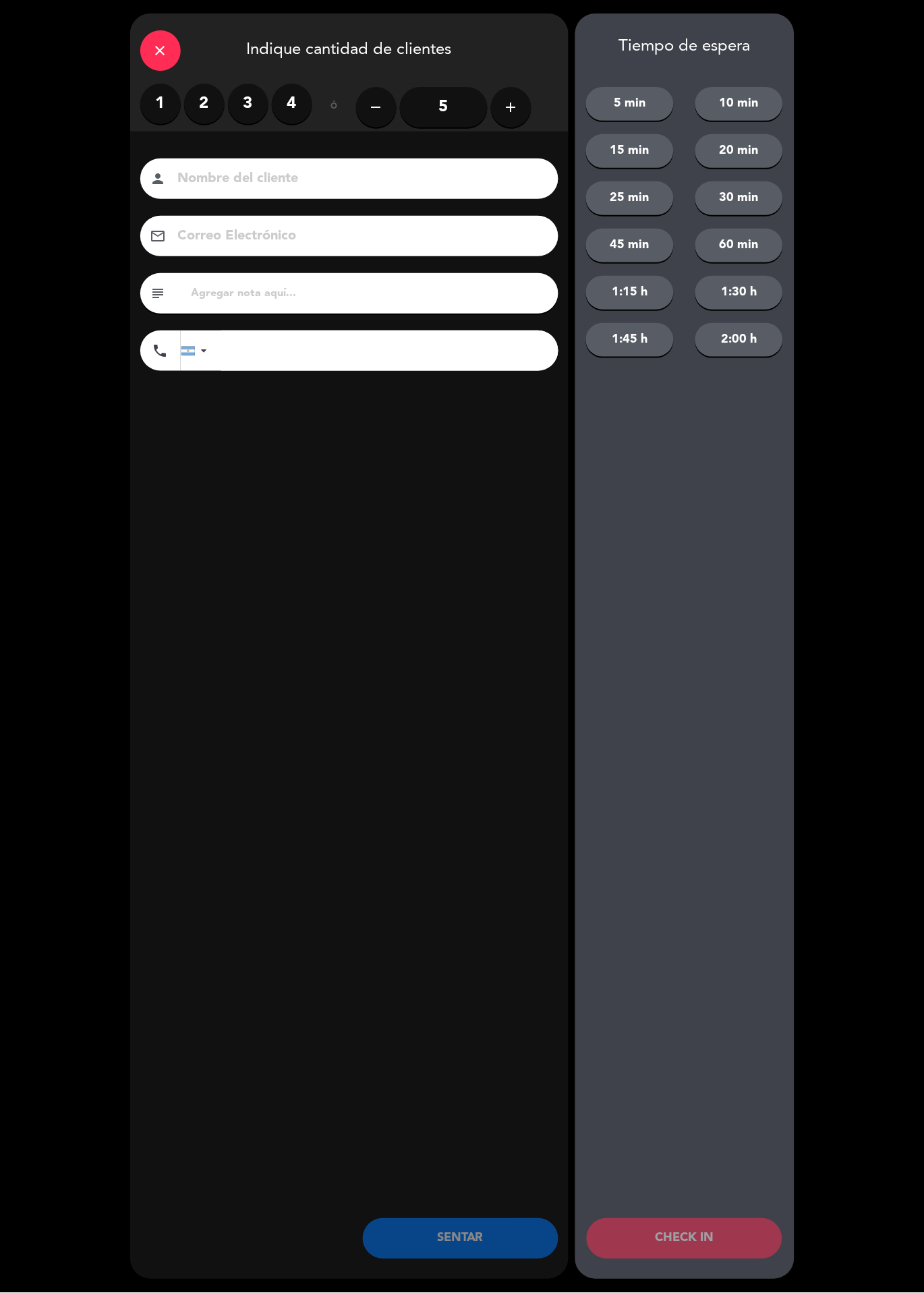
click at [231, 98] on label "3" at bounding box center [247, 103] width 40 height 40
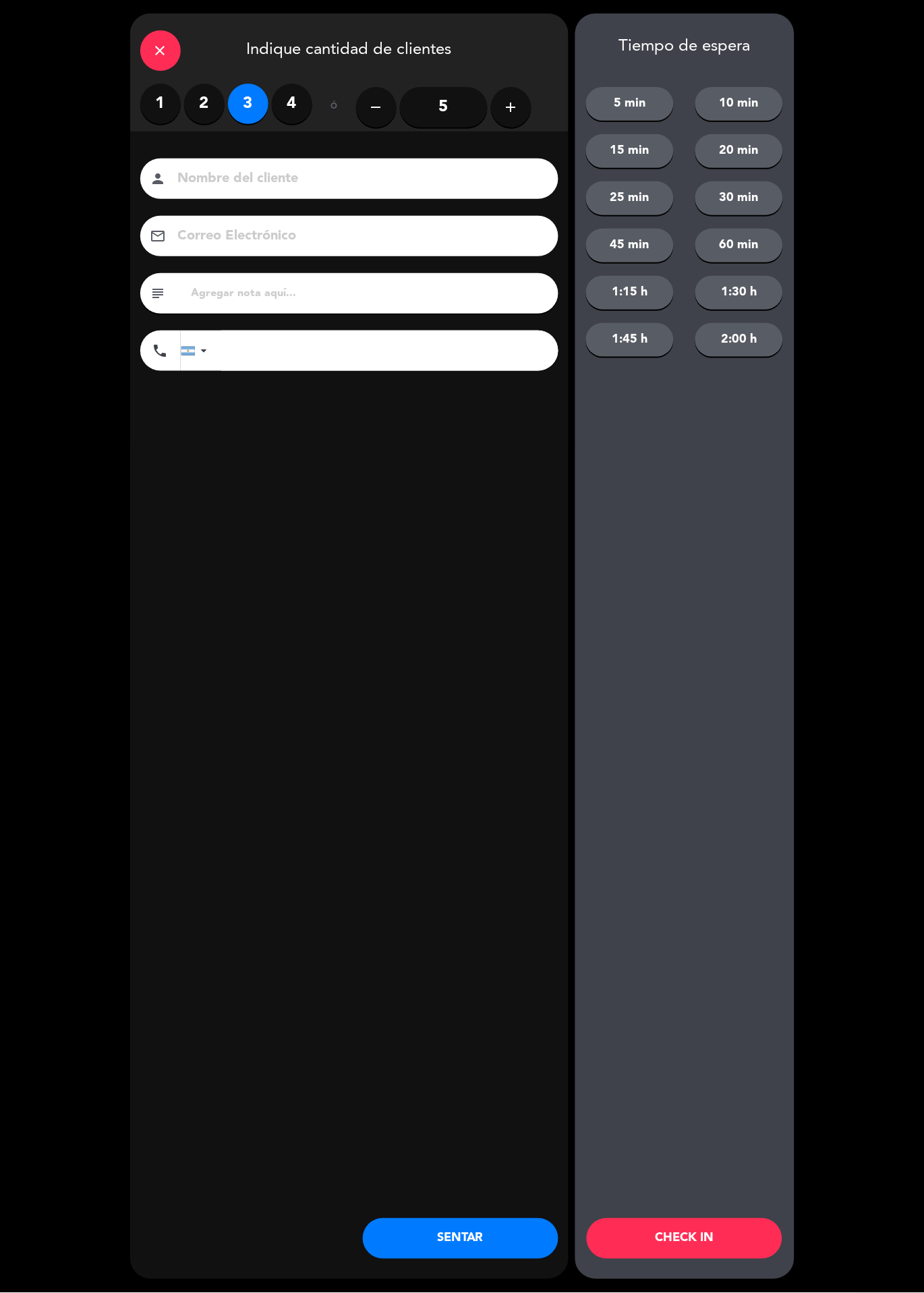
click at [228, 109] on label "3" at bounding box center [247, 103] width 40 height 40
click at [204, 91] on label "2" at bounding box center [204, 103] width 40 height 40
click at [305, 180] on input at bounding box center [358, 179] width 364 height 24
type input "[PERSON_NAME]"
click at [644, 243] on button "45 min" at bounding box center [630, 246] width 88 height 34
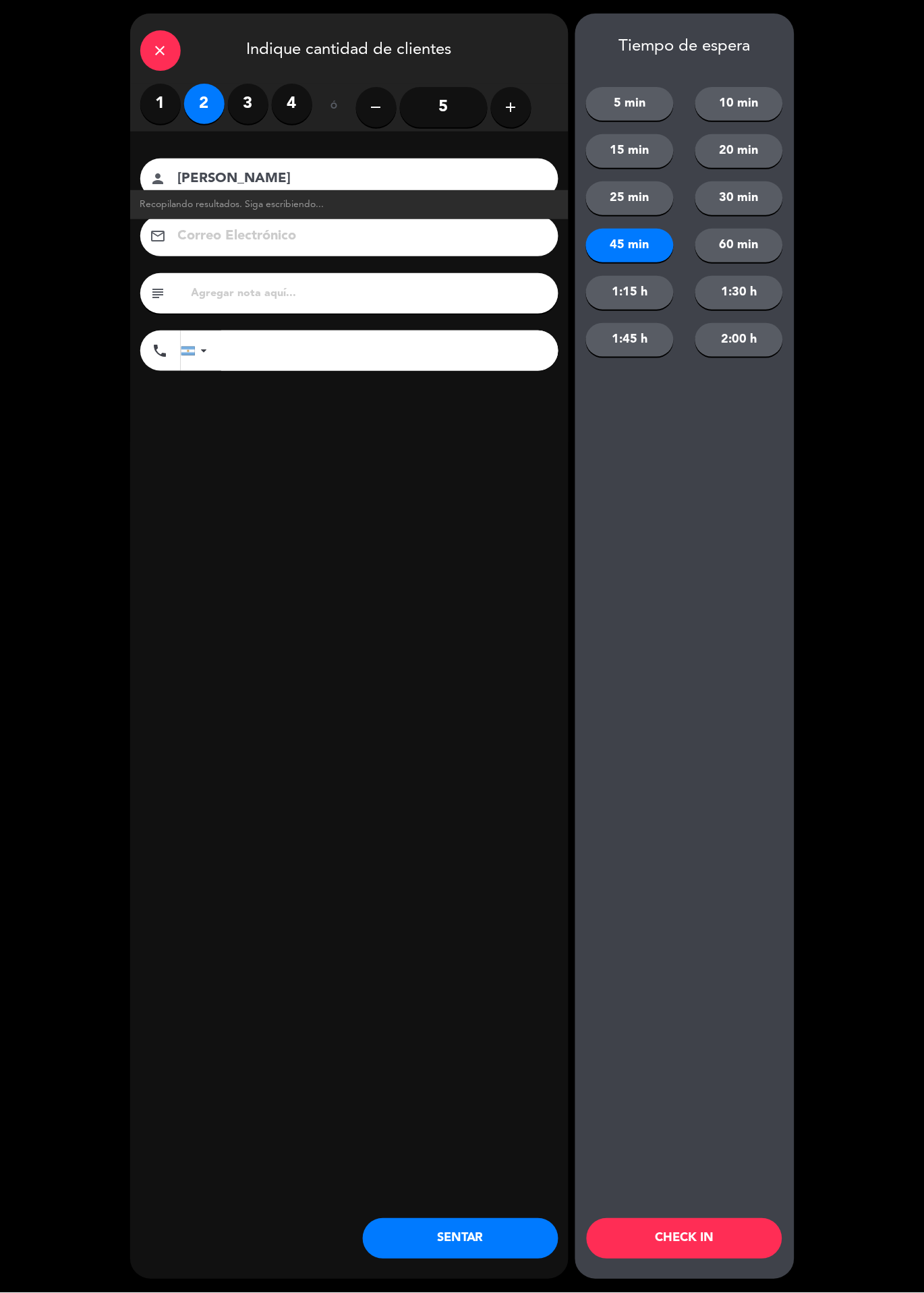
click at [683, 1239] on button "CHECK IN" at bounding box center [684, 1238] width 195 height 40
